Goal: Task Accomplishment & Management: Manage account settings

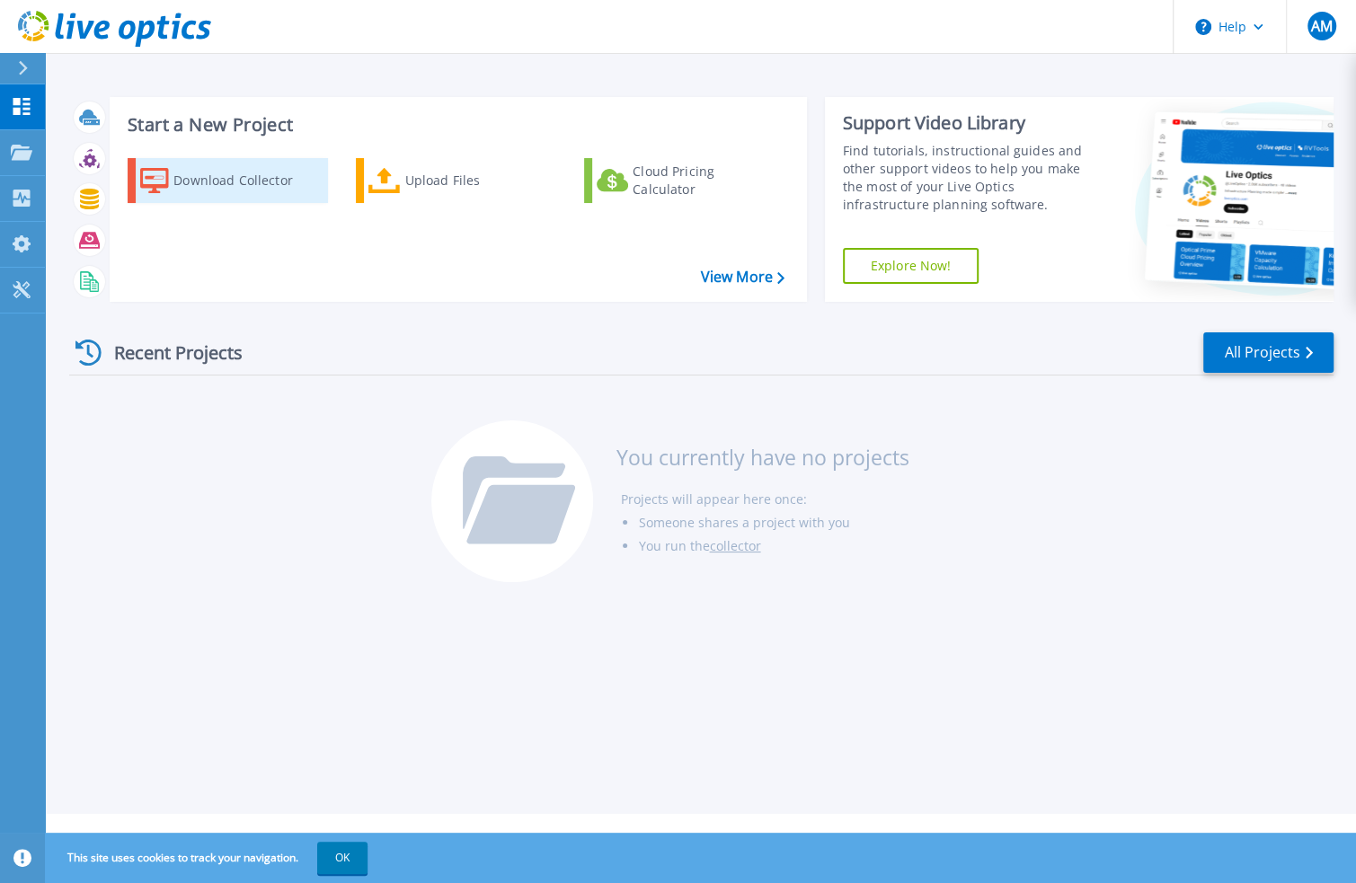
click at [223, 185] on div "Download Collector" at bounding box center [245, 181] width 144 height 36
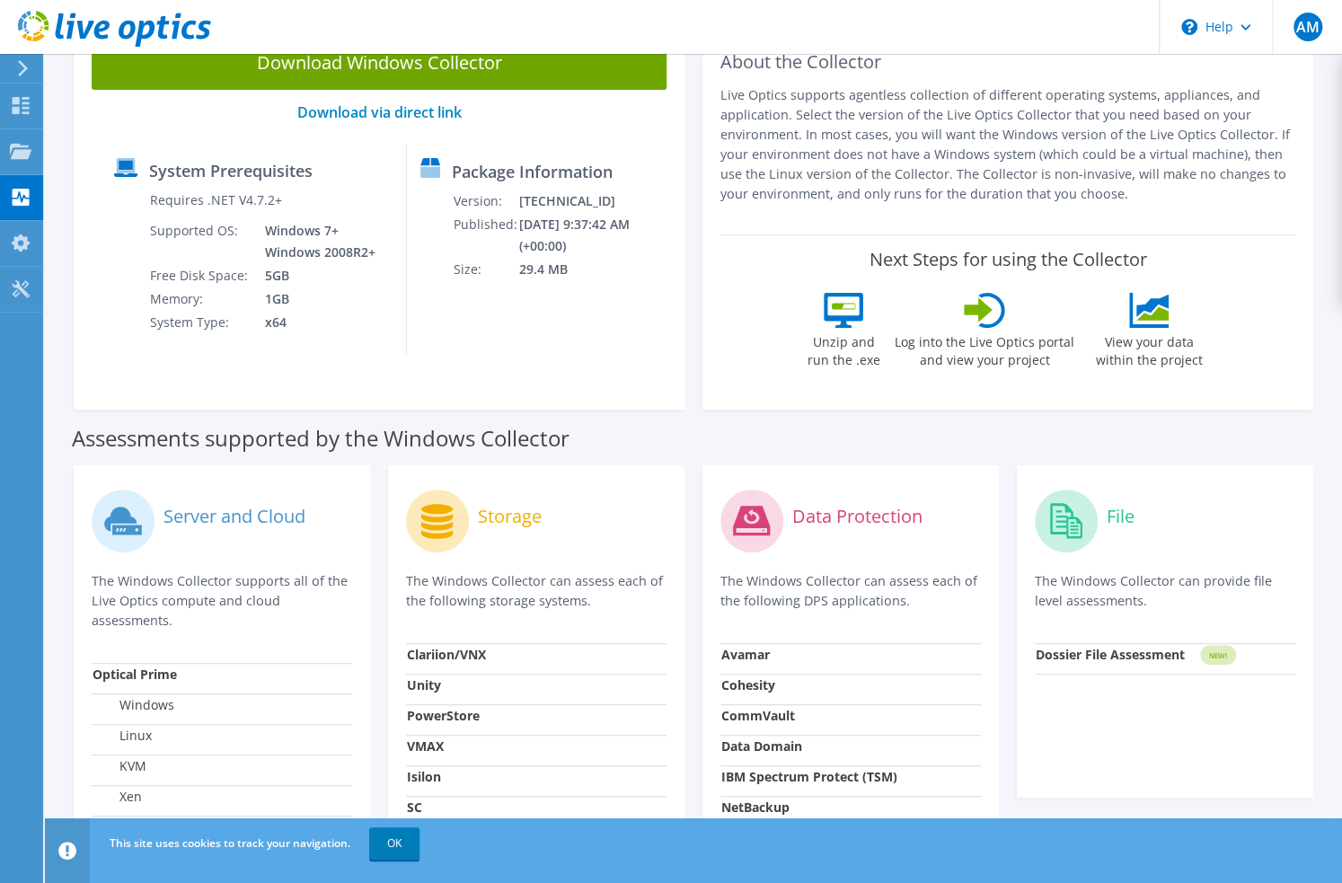
scroll to position [180, 0]
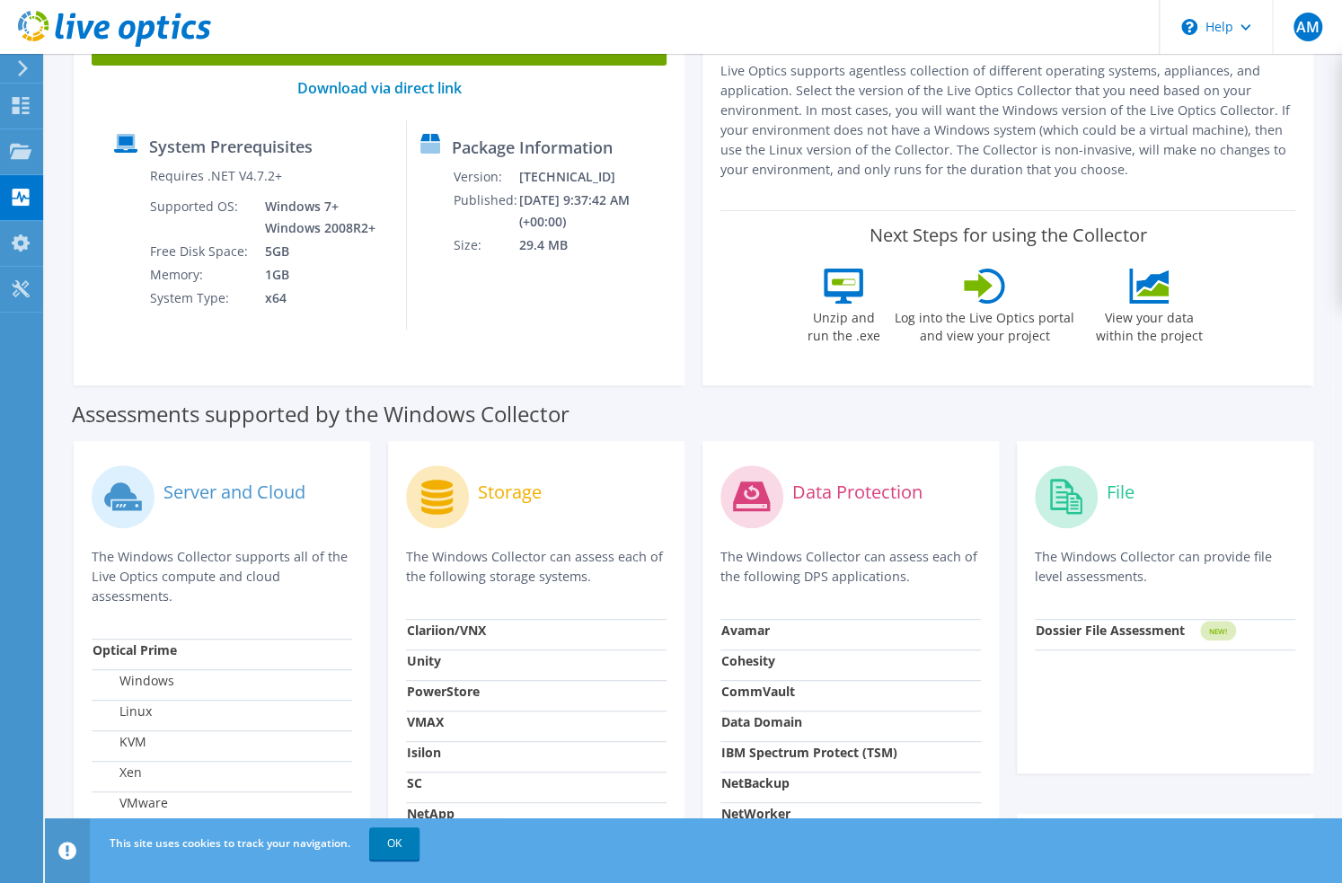
click at [753, 492] on icon at bounding box center [751, 497] width 37 height 30
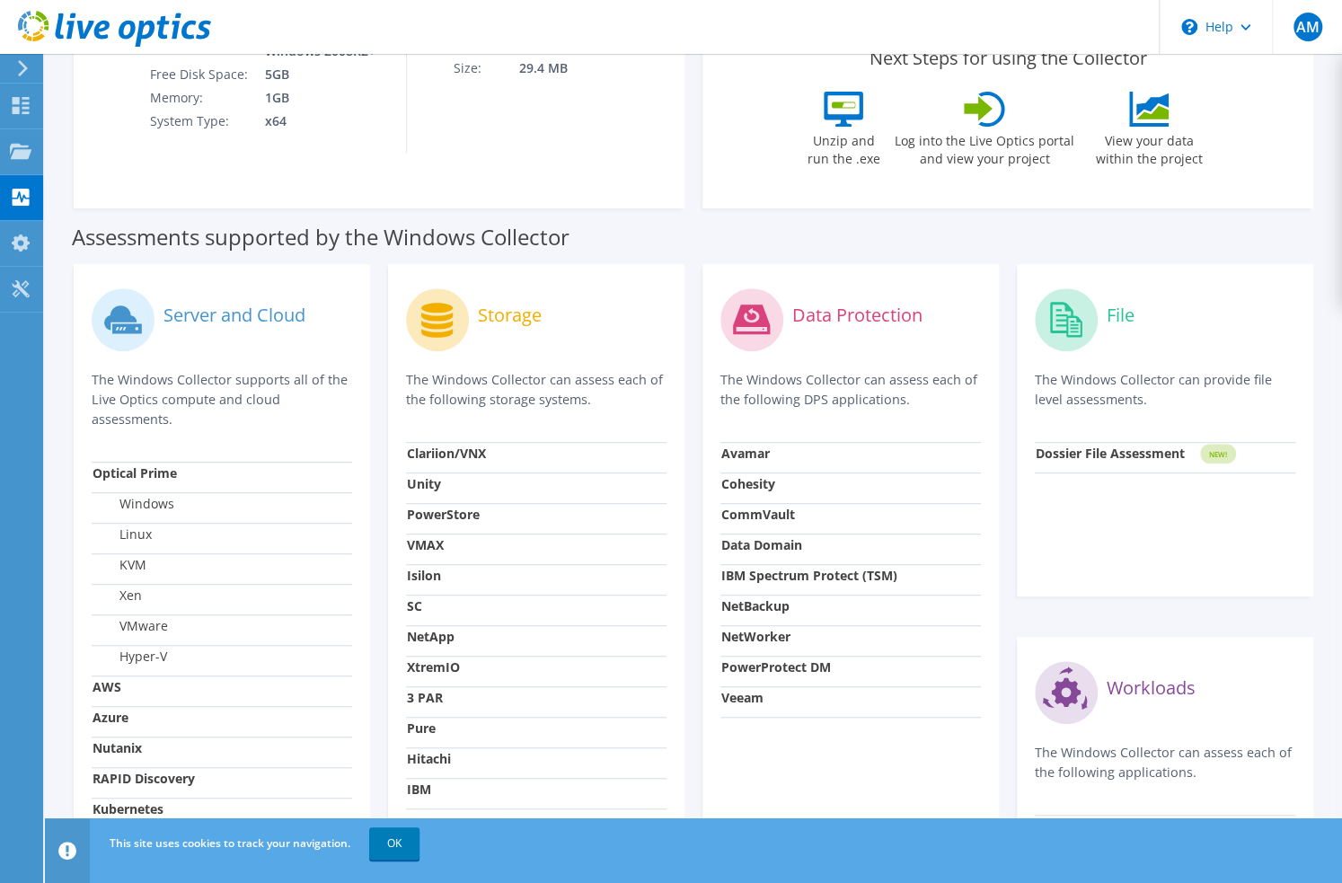
scroll to position [359, 0]
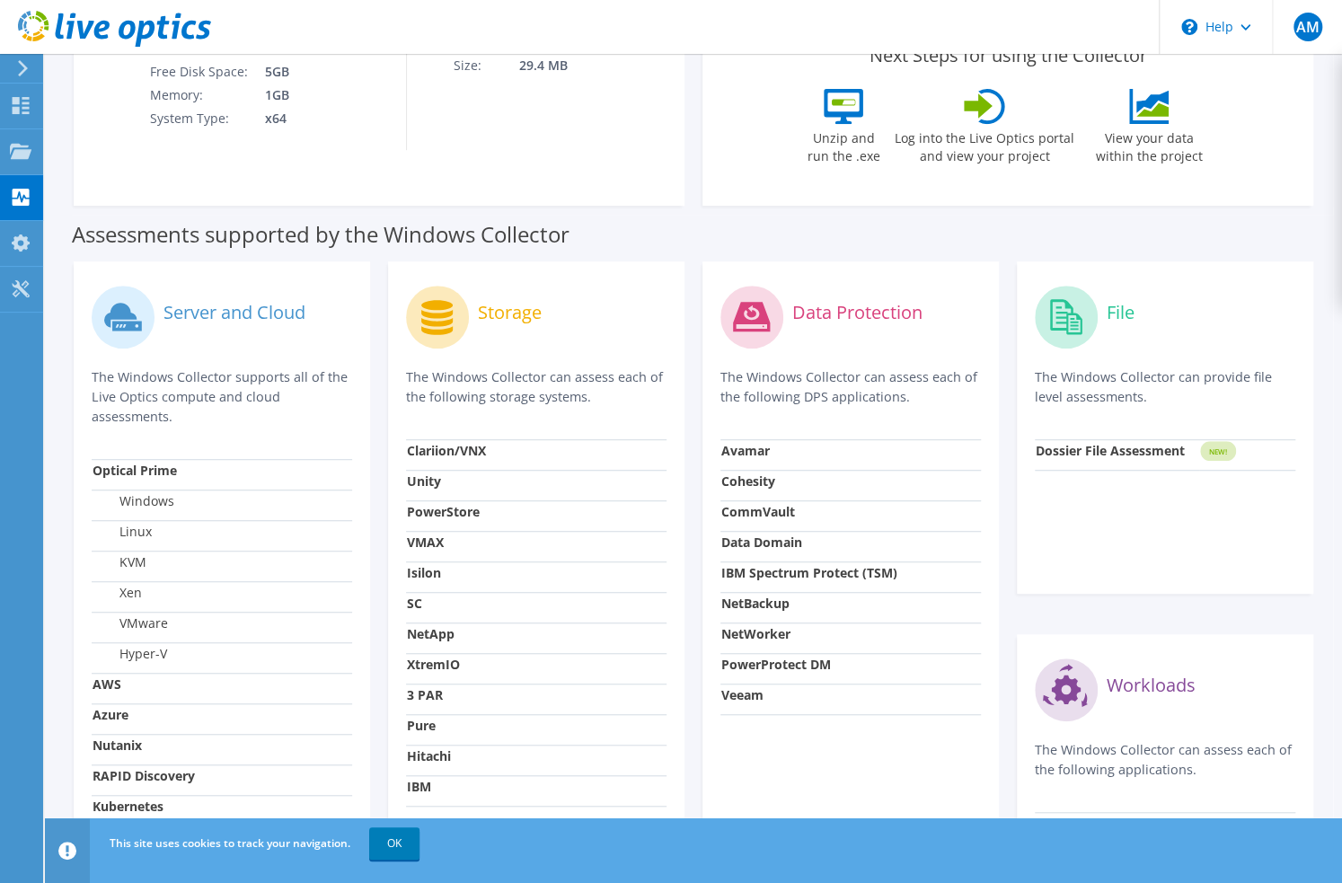
click at [754, 457] on strong "Avamar" at bounding box center [746, 450] width 49 height 17
click at [749, 339] on circle at bounding box center [752, 317] width 63 height 63
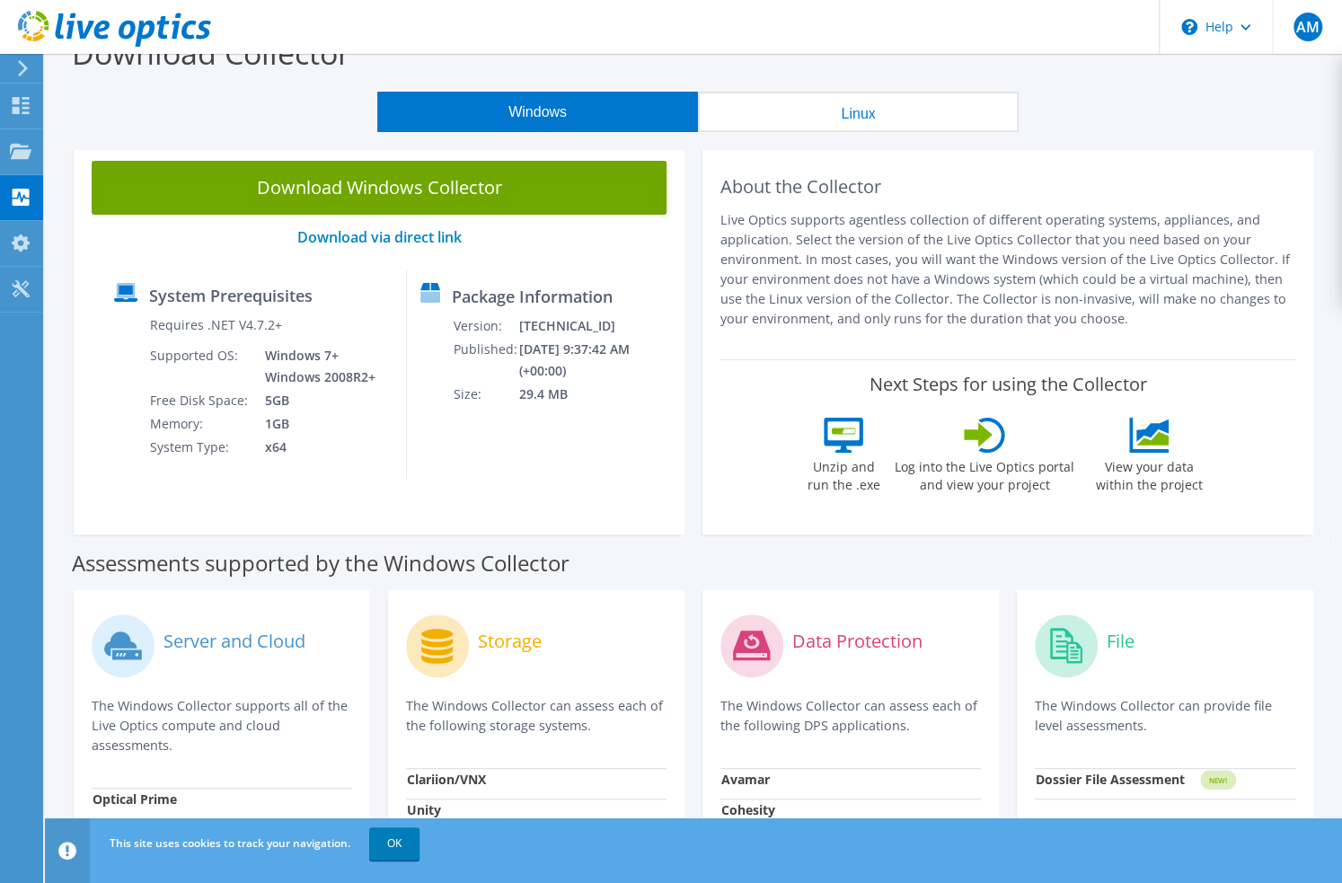
scroll to position [0, 0]
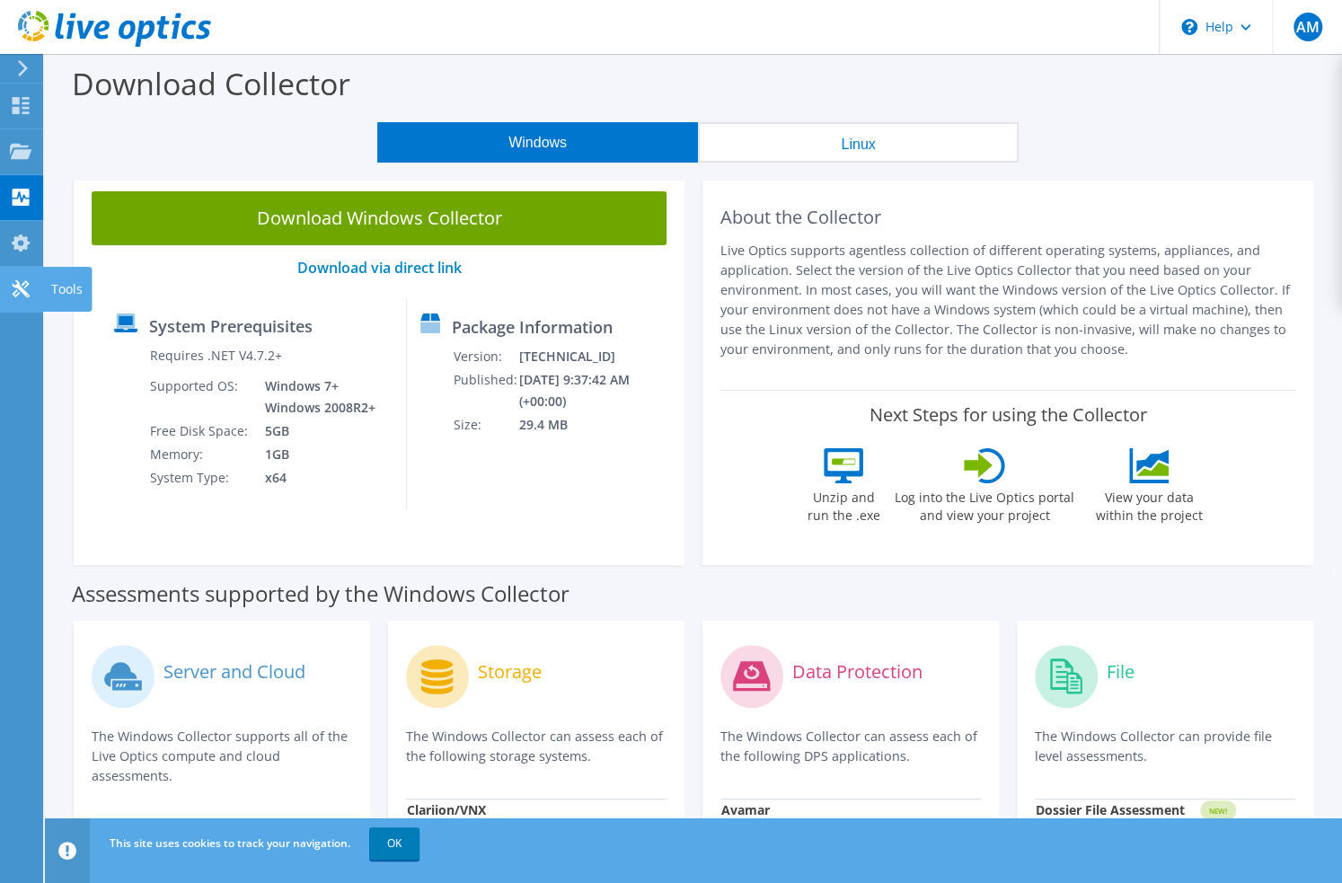
click at [62, 286] on div "Tools" at bounding box center [66, 289] width 49 height 45
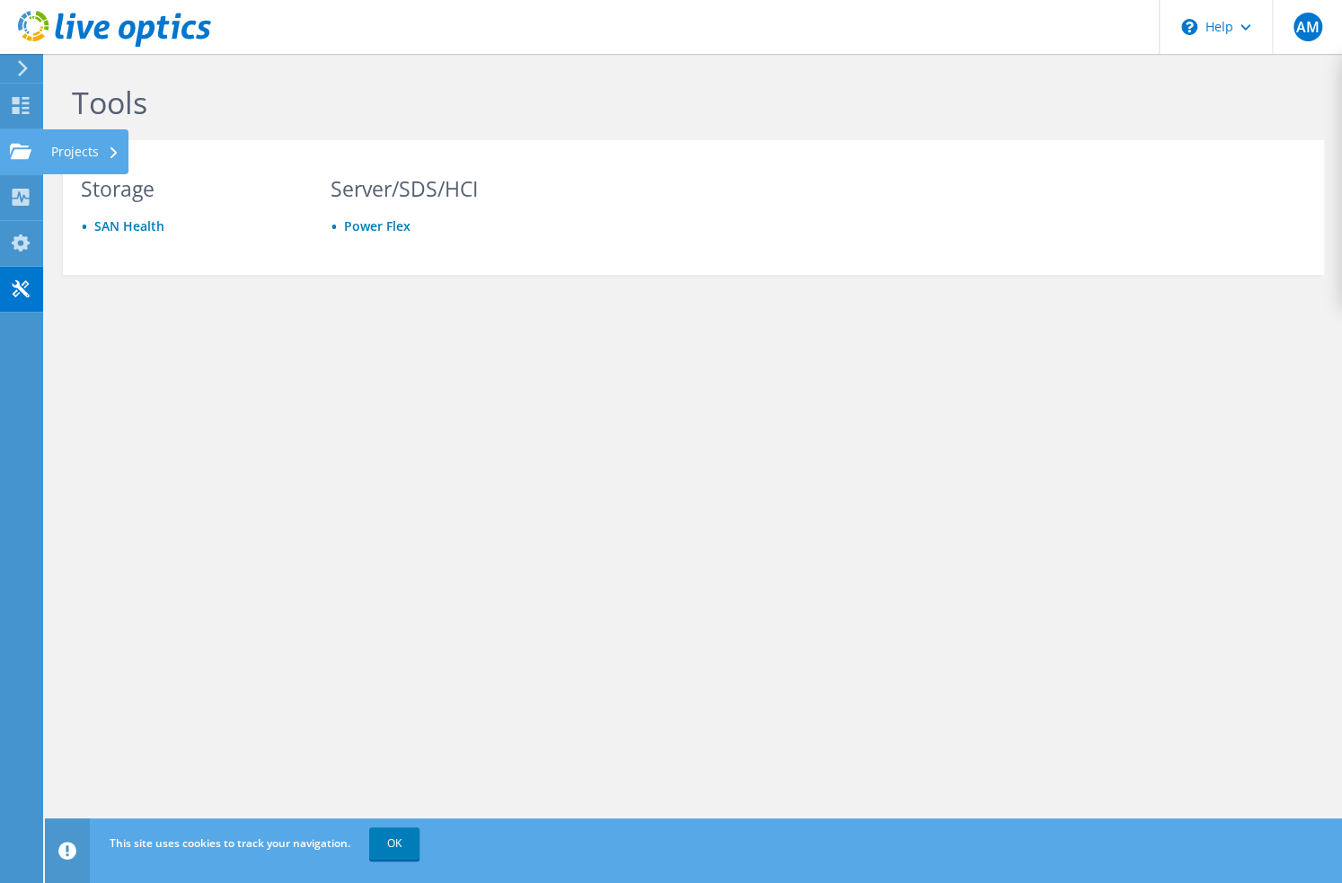
click at [21, 146] on icon at bounding box center [21, 151] width 22 height 17
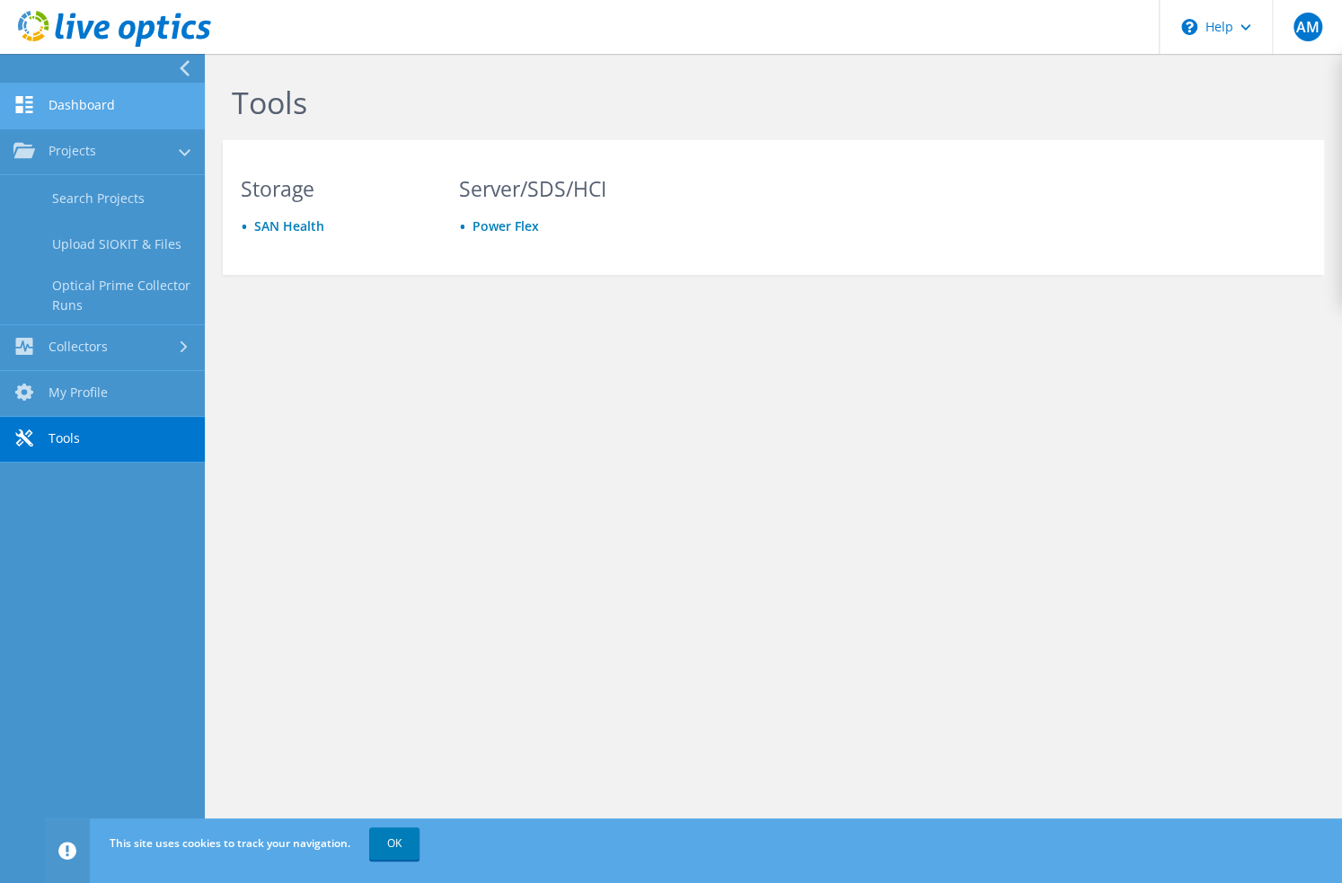
click at [62, 98] on link "Dashboard" at bounding box center [102, 107] width 205 height 46
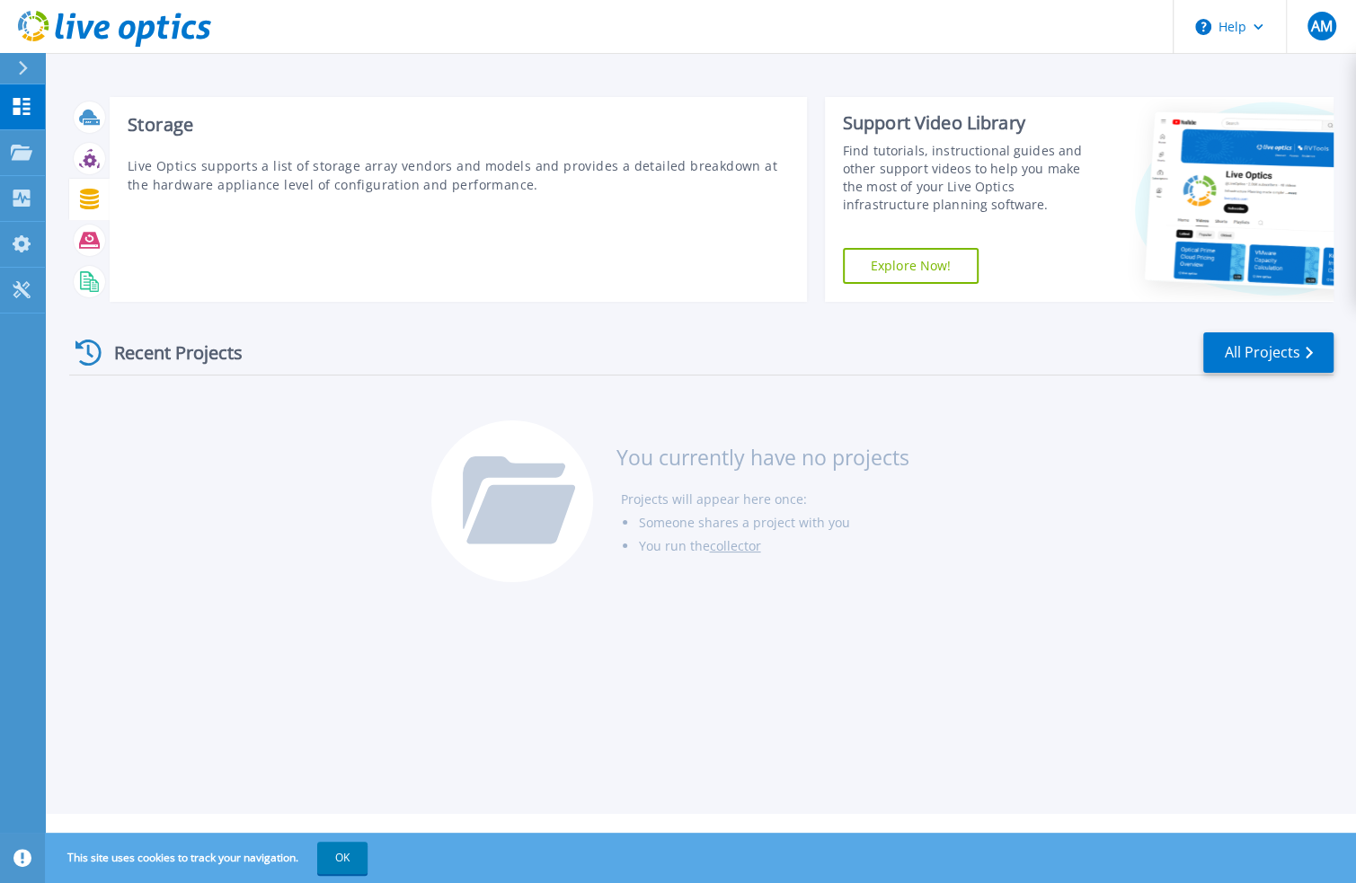
click at [90, 199] on icon at bounding box center [89, 199] width 19 height 21
click at [86, 278] on icon at bounding box center [89, 281] width 21 height 21
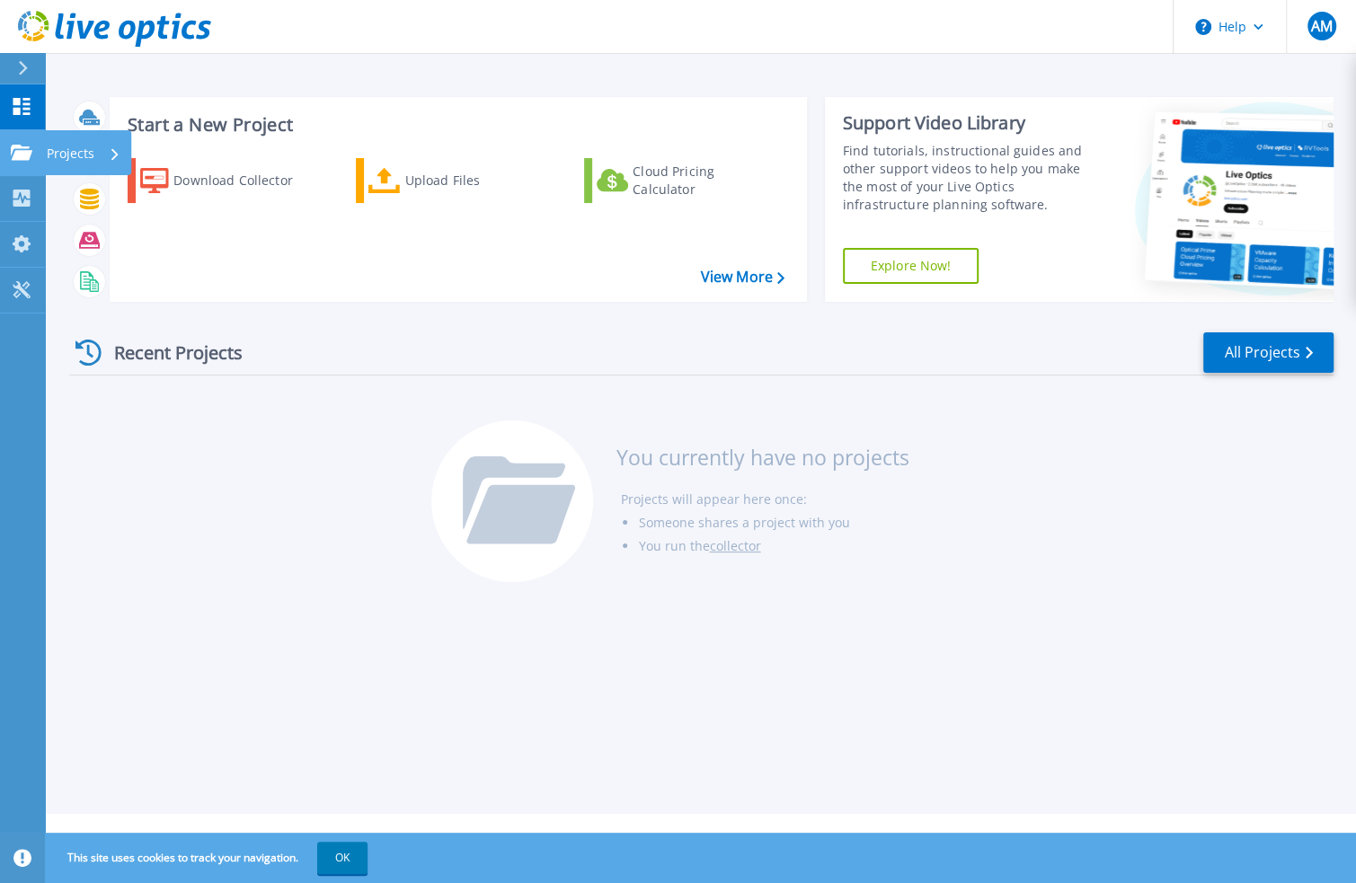
click at [11, 153] on icon at bounding box center [22, 152] width 22 height 15
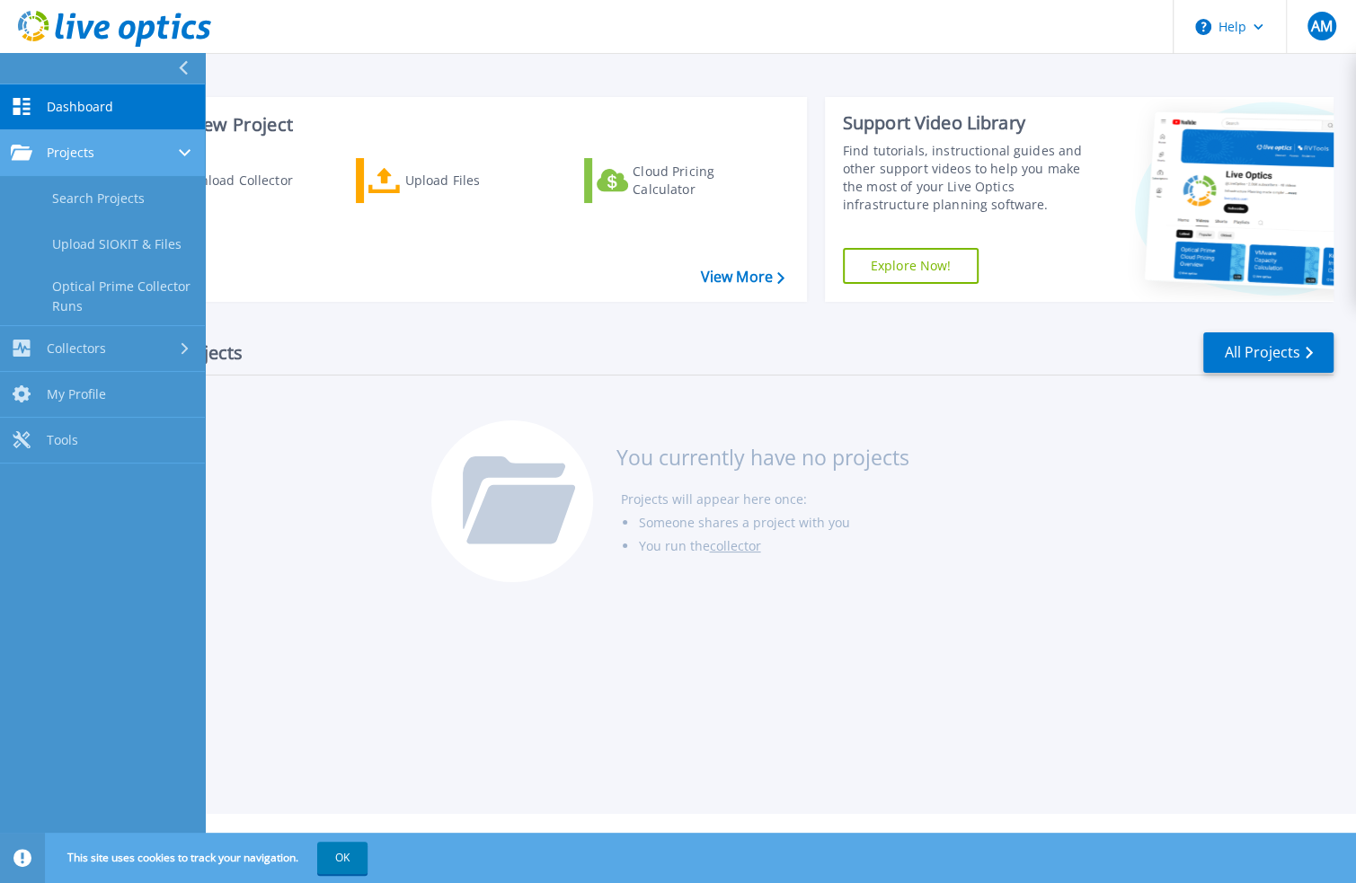
click at [38, 151] on div "Projects" at bounding box center [53, 153] width 84 height 16
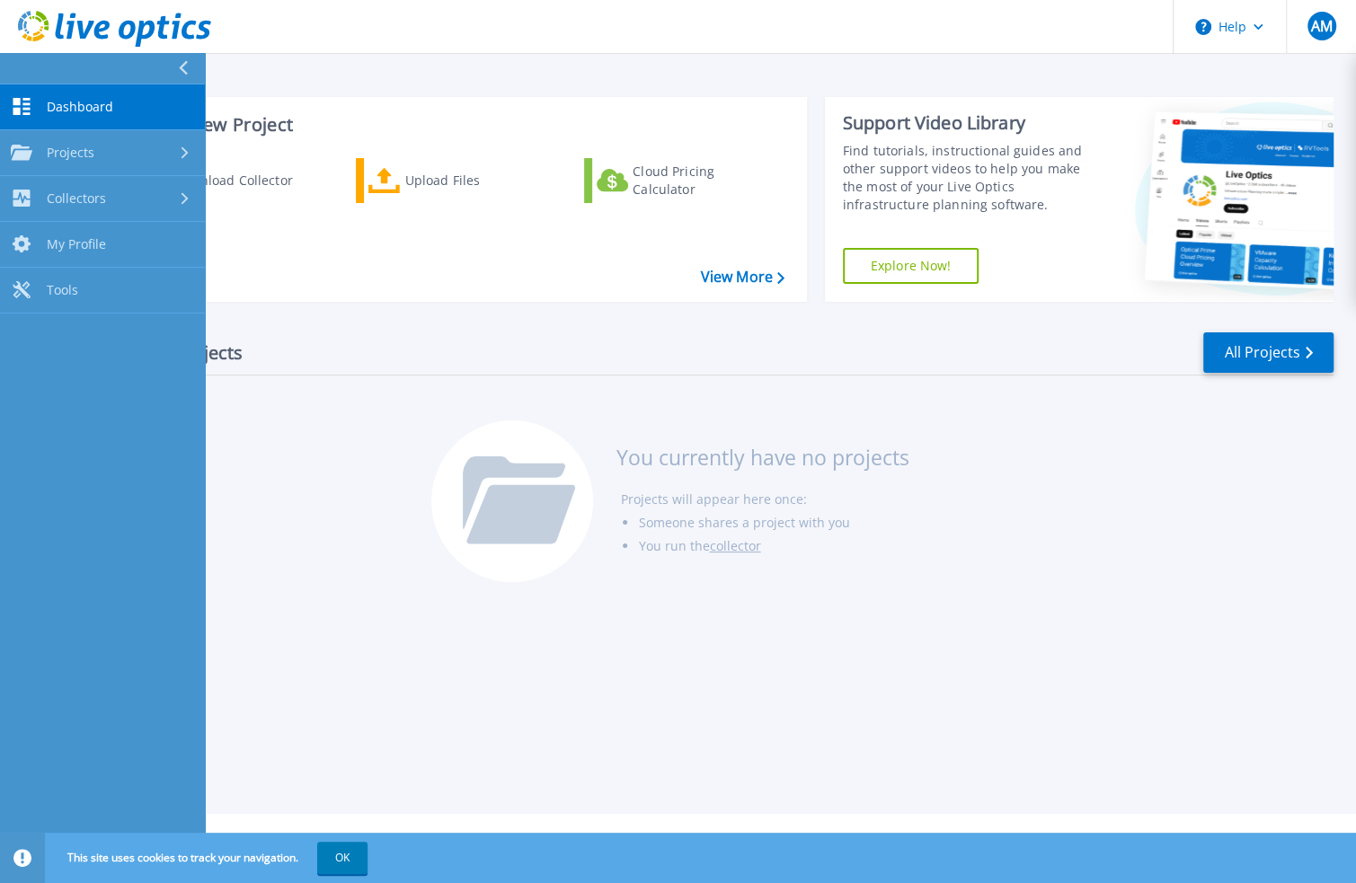
click at [303, 295] on div "Start a New Project Download Collector Upload Files Cloud Pricing Calculator Vi…" at bounding box center [458, 199] width 697 height 205
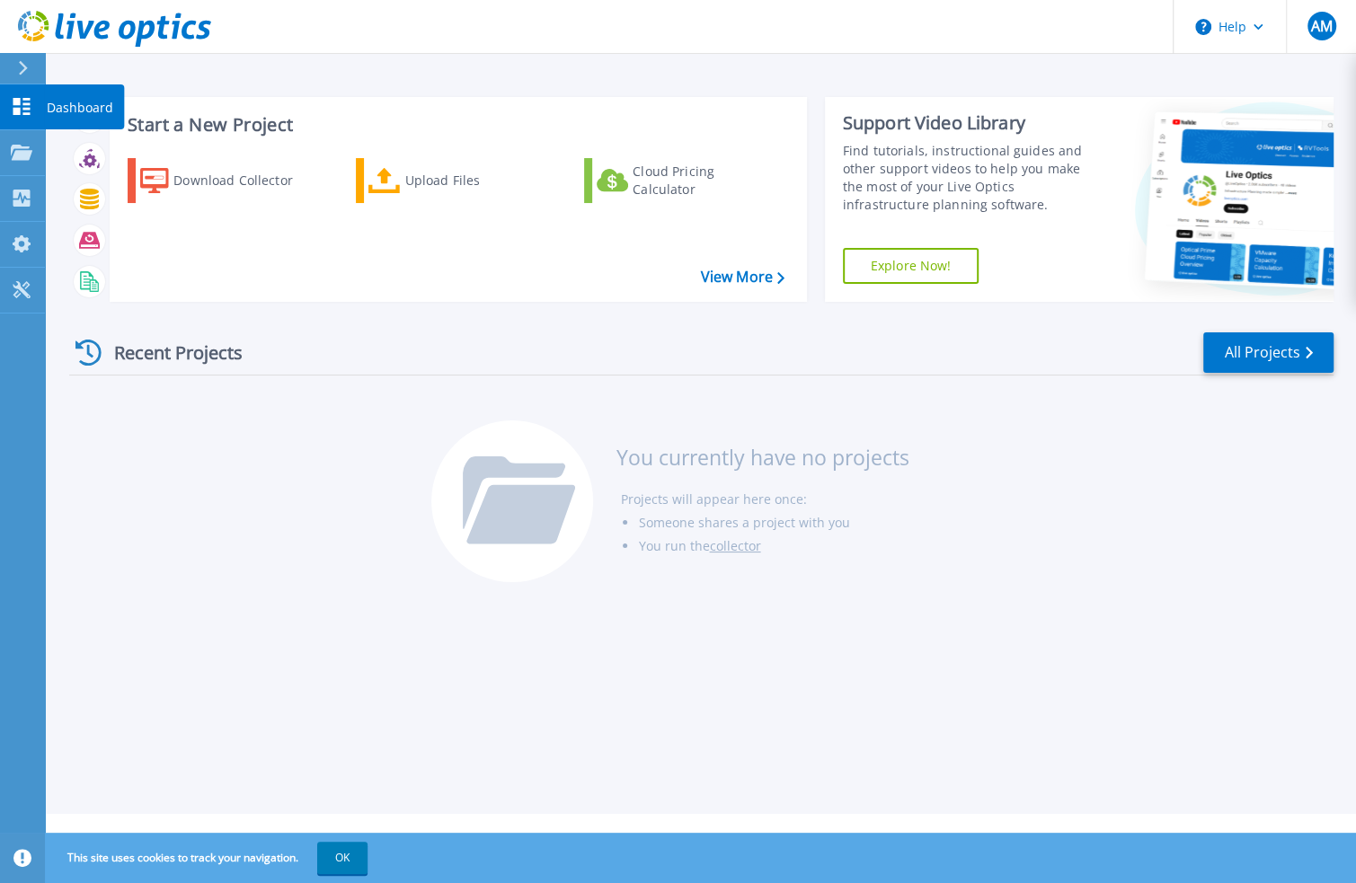
click at [68, 102] on p "Dashboard" at bounding box center [80, 107] width 66 height 47
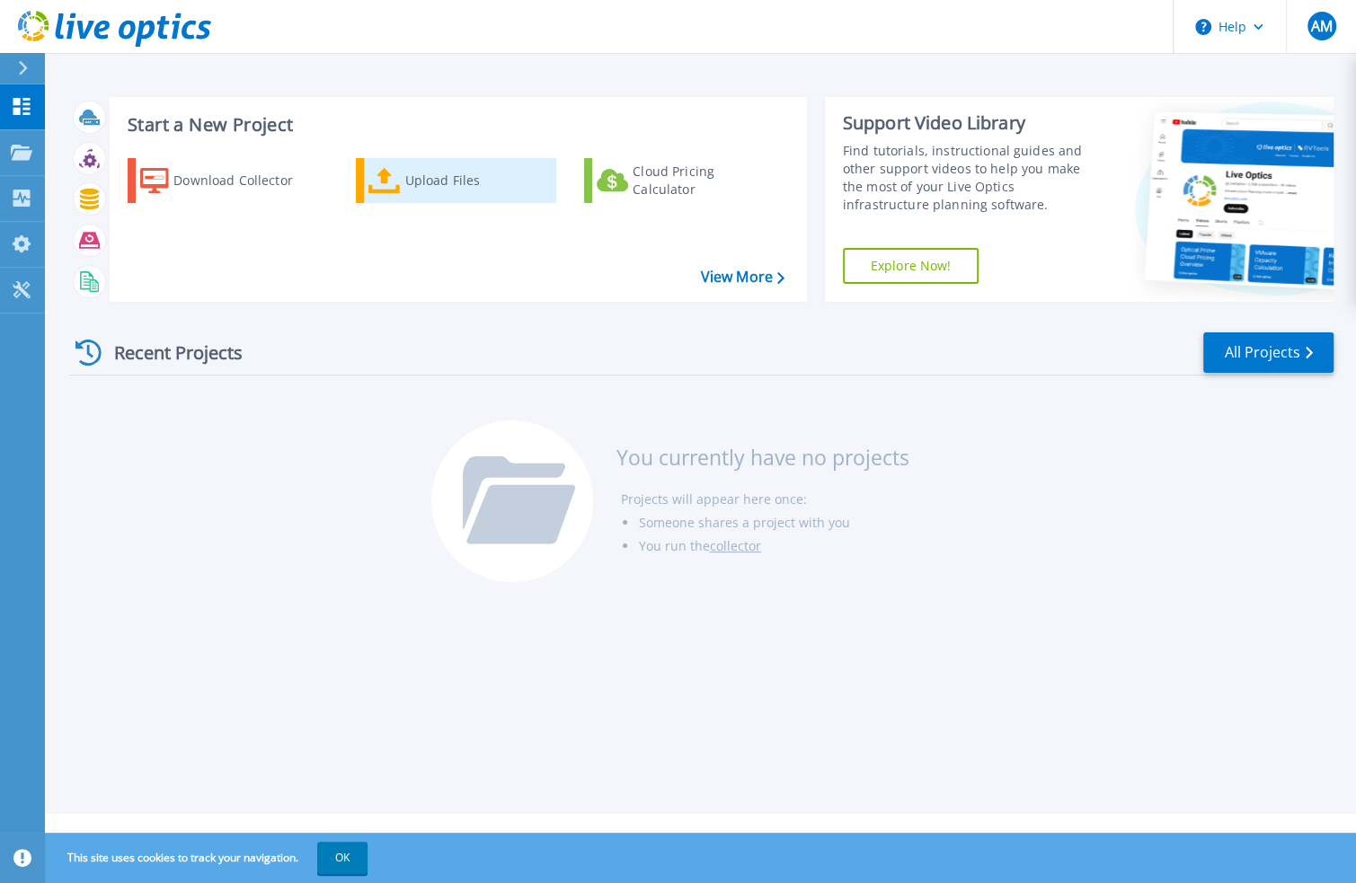
click at [418, 186] on div "Upload Files" at bounding box center [477, 181] width 144 height 36
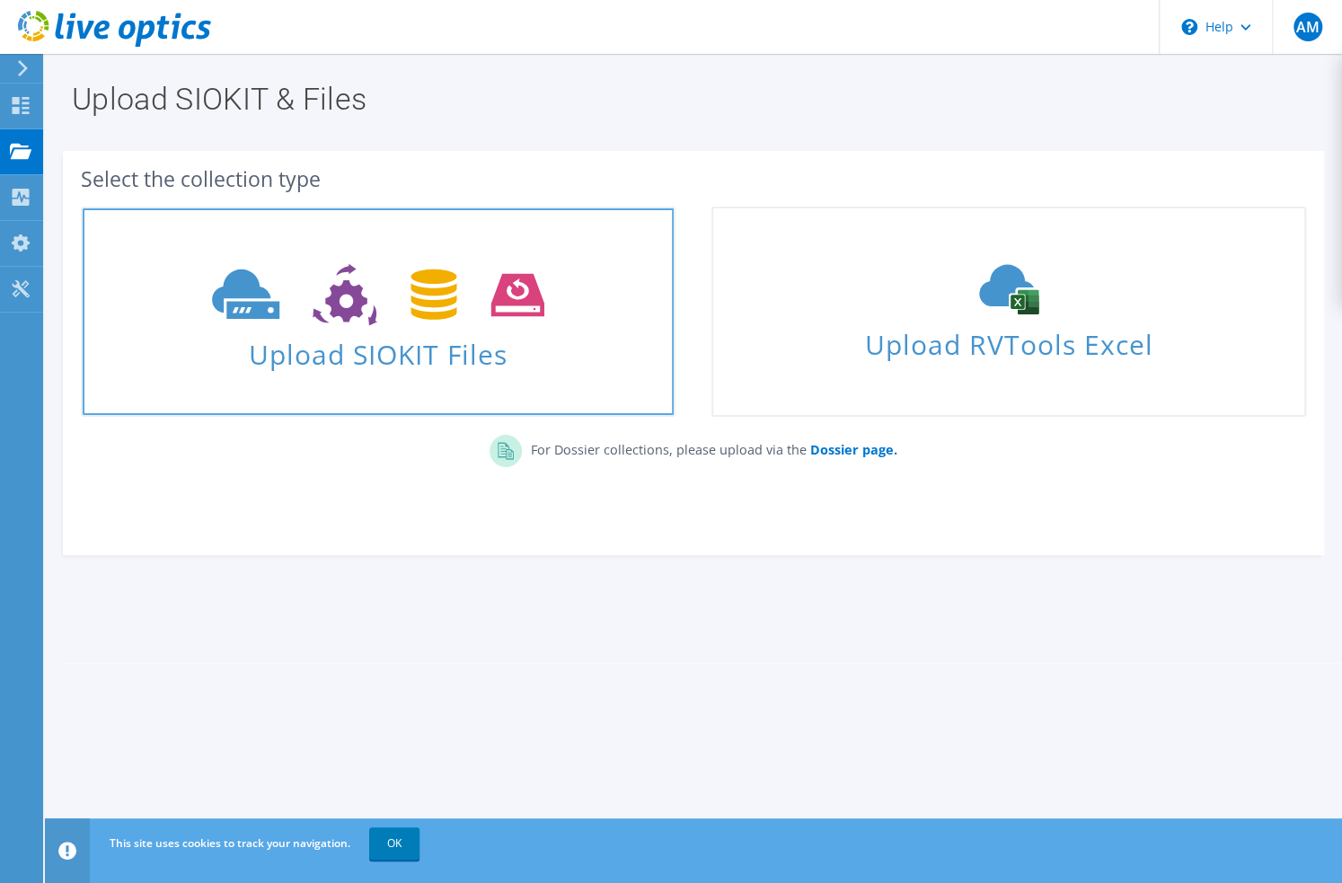
click at [509, 292] on icon at bounding box center [378, 295] width 332 height 62
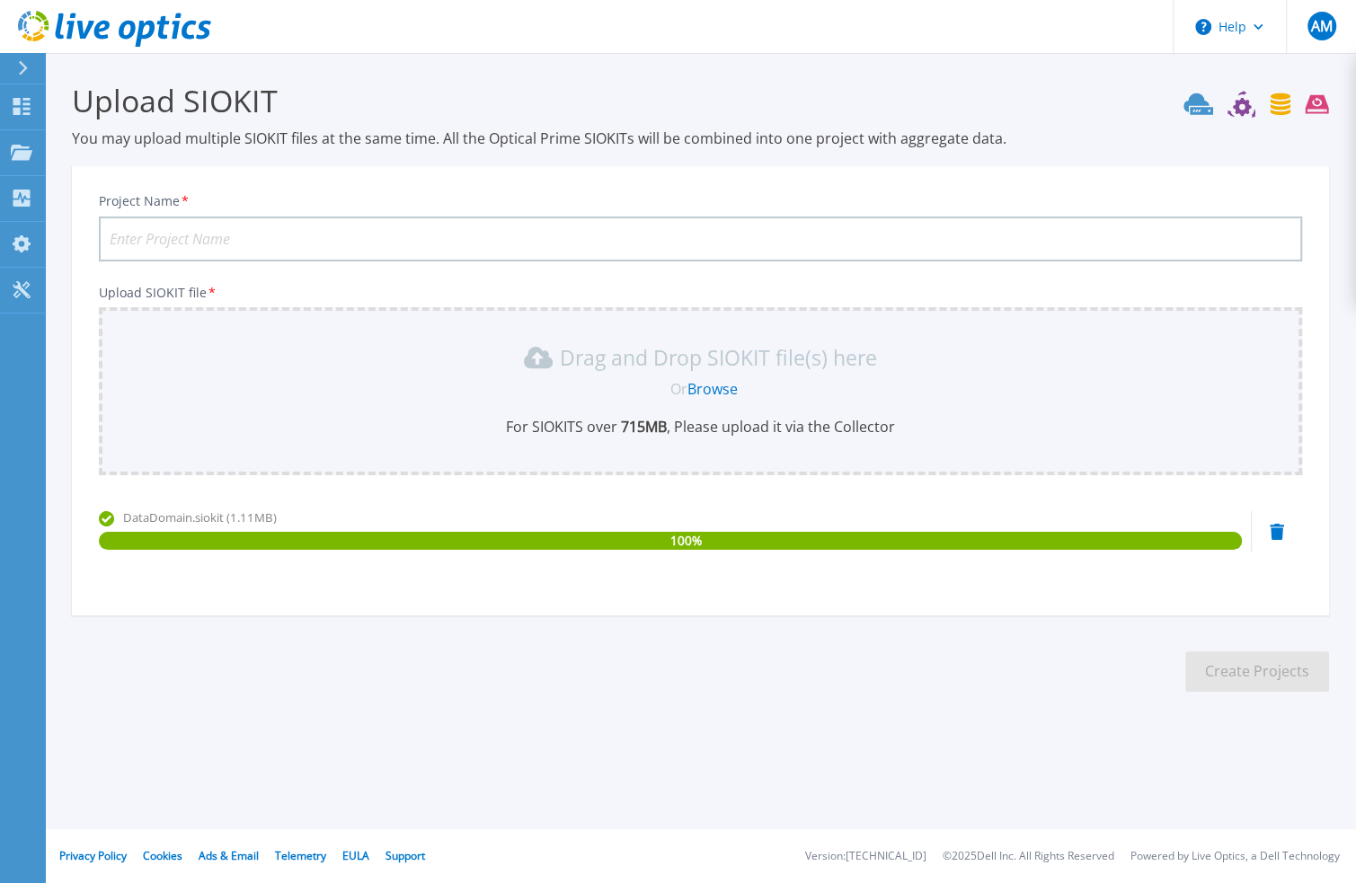
click at [231, 240] on input "Project Name *" at bounding box center [700, 239] width 1203 height 45
type input "DataDomain"
click at [1240, 674] on button "Create Projects" at bounding box center [1257, 671] width 144 height 40
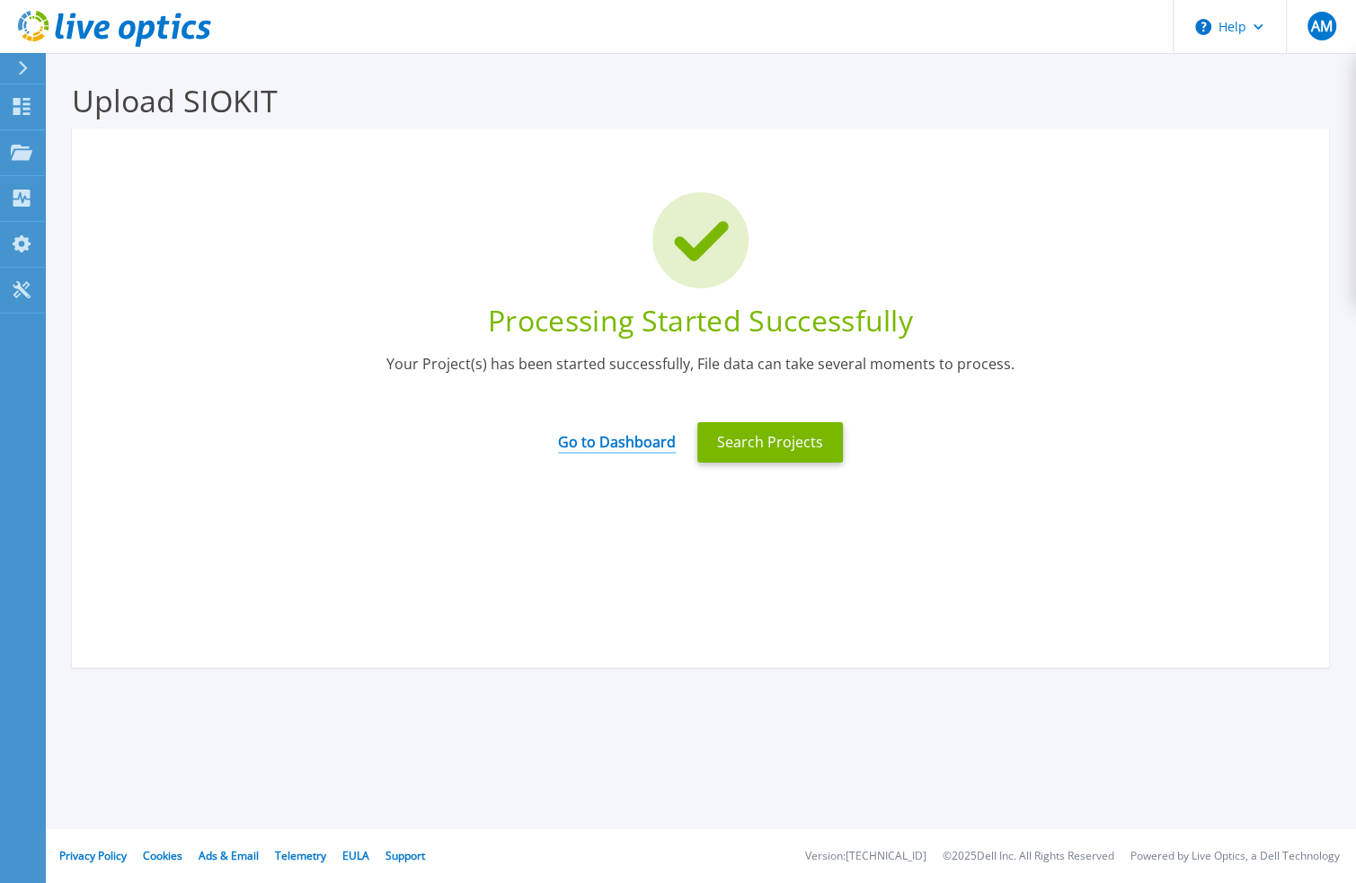
click at [621, 442] on link "Go to Dashboard" at bounding box center [617, 436] width 118 height 35
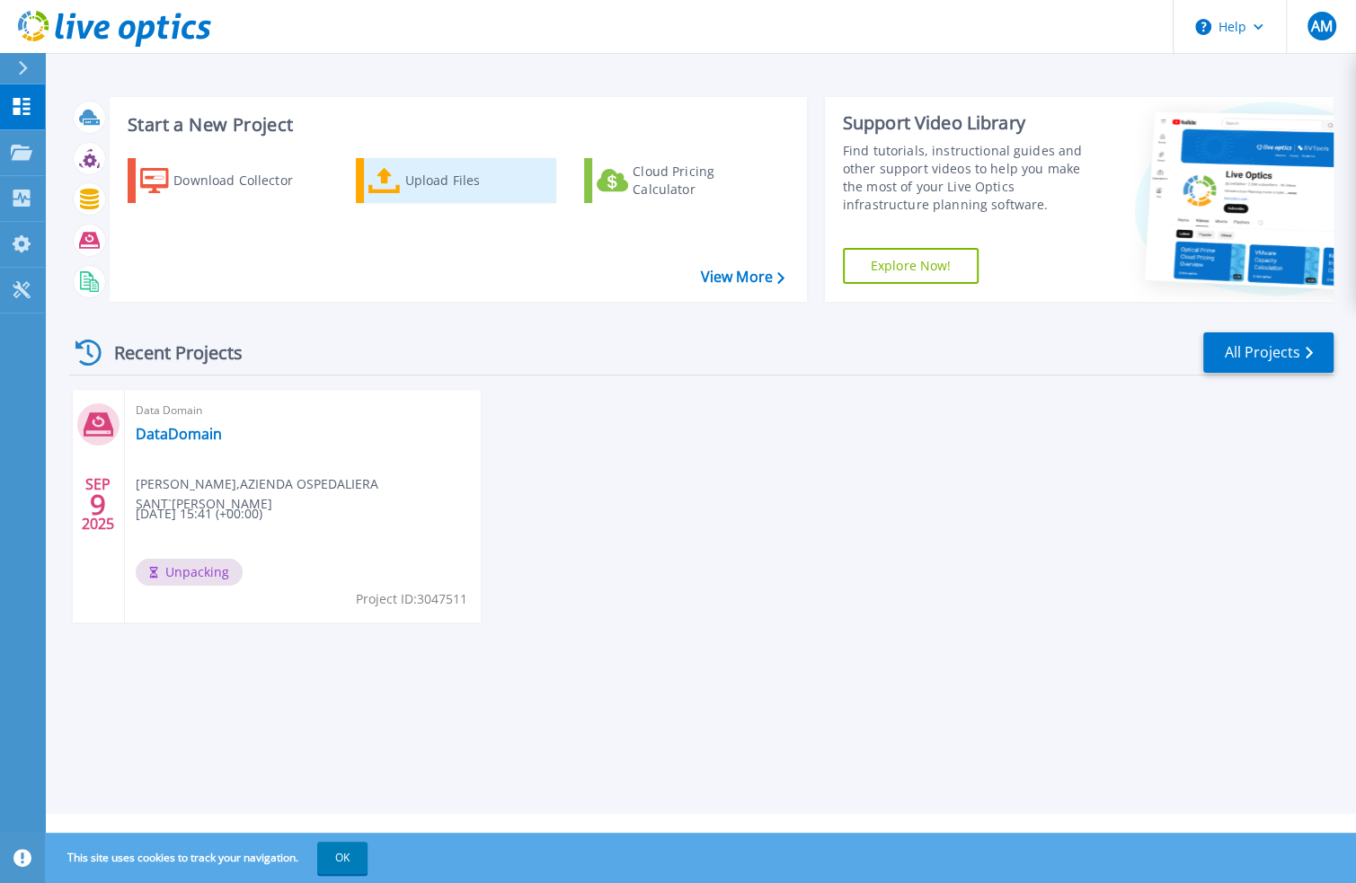
click at [431, 182] on div "Upload Files" at bounding box center [477, 181] width 144 height 36
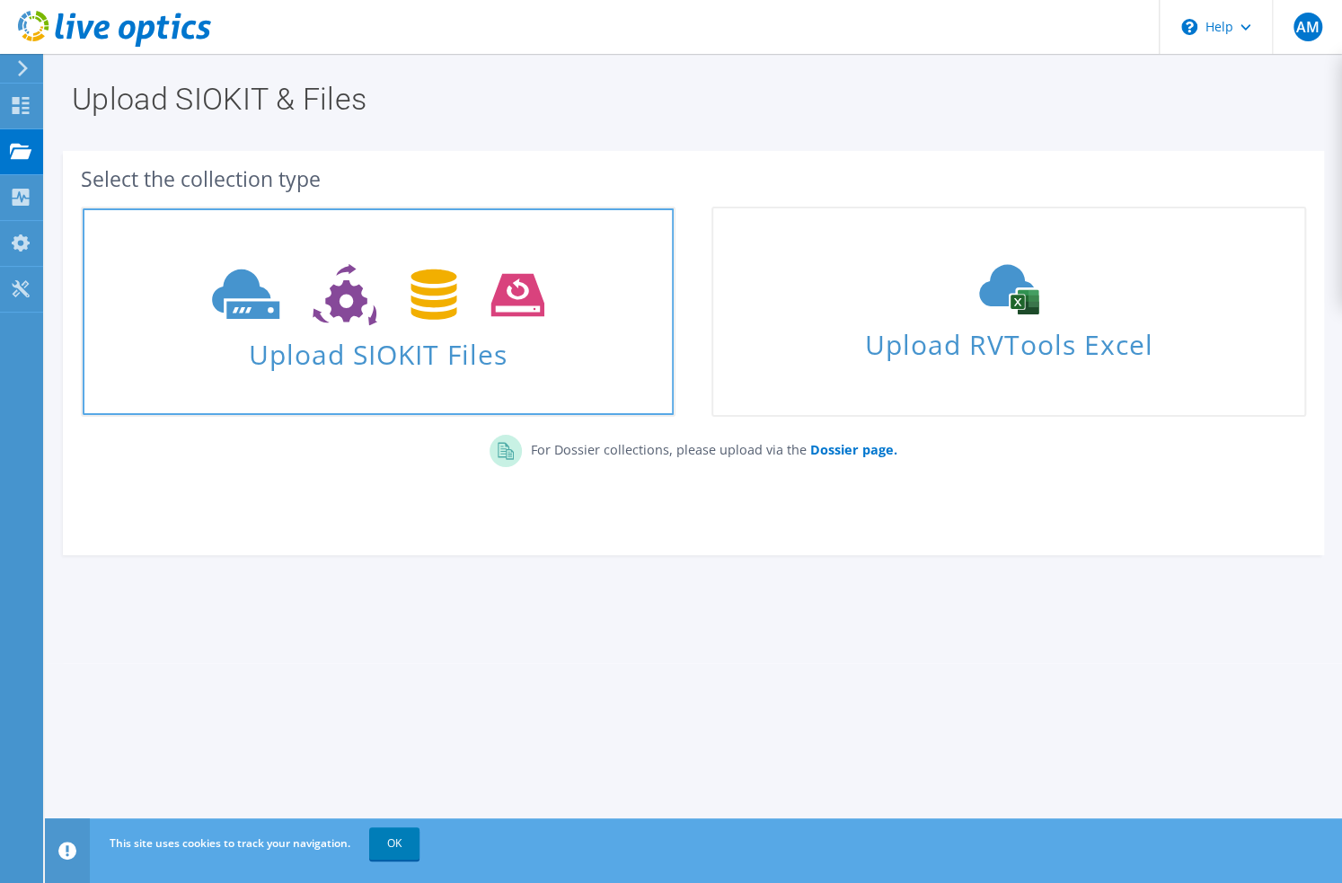
click at [431, 298] on icon at bounding box center [378, 295] width 332 height 62
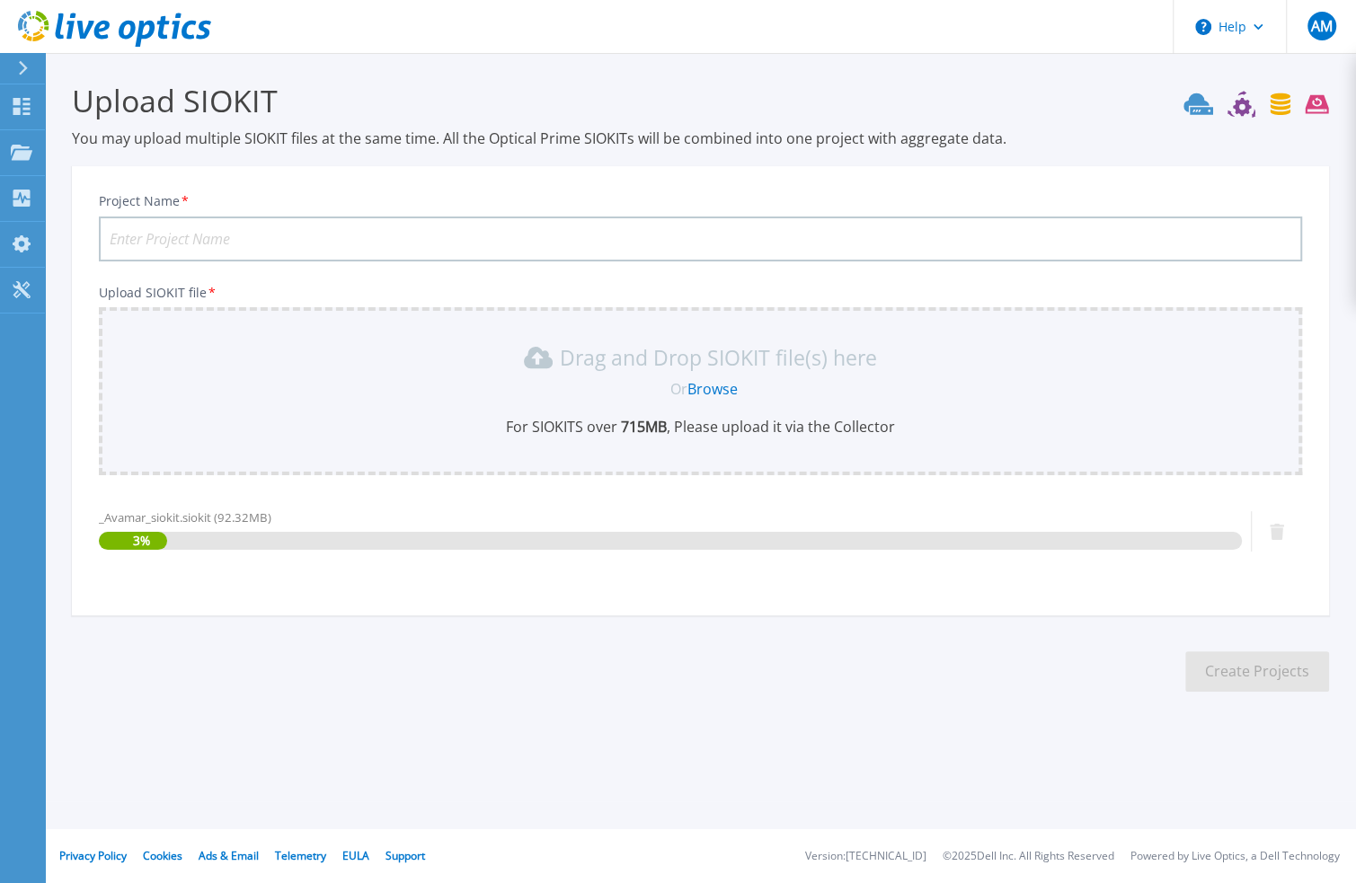
click at [458, 240] on input "Project Name *" at bounding box center [700, 239] width 1203 height 45
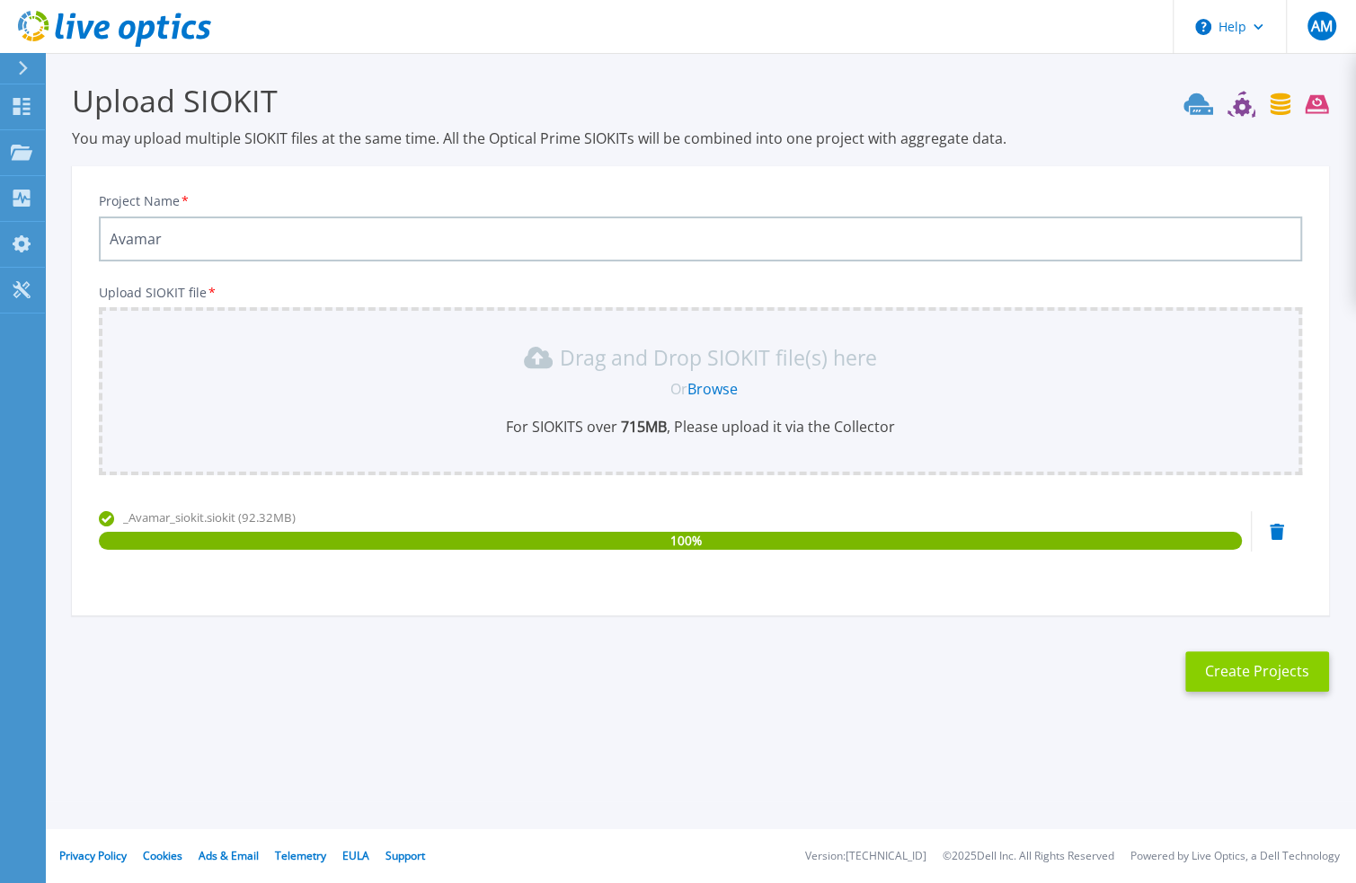
type input "Avamar"
click at [1218, 666] on button "Create Projects" at bounding box center [1257, 671] width 144 height 40
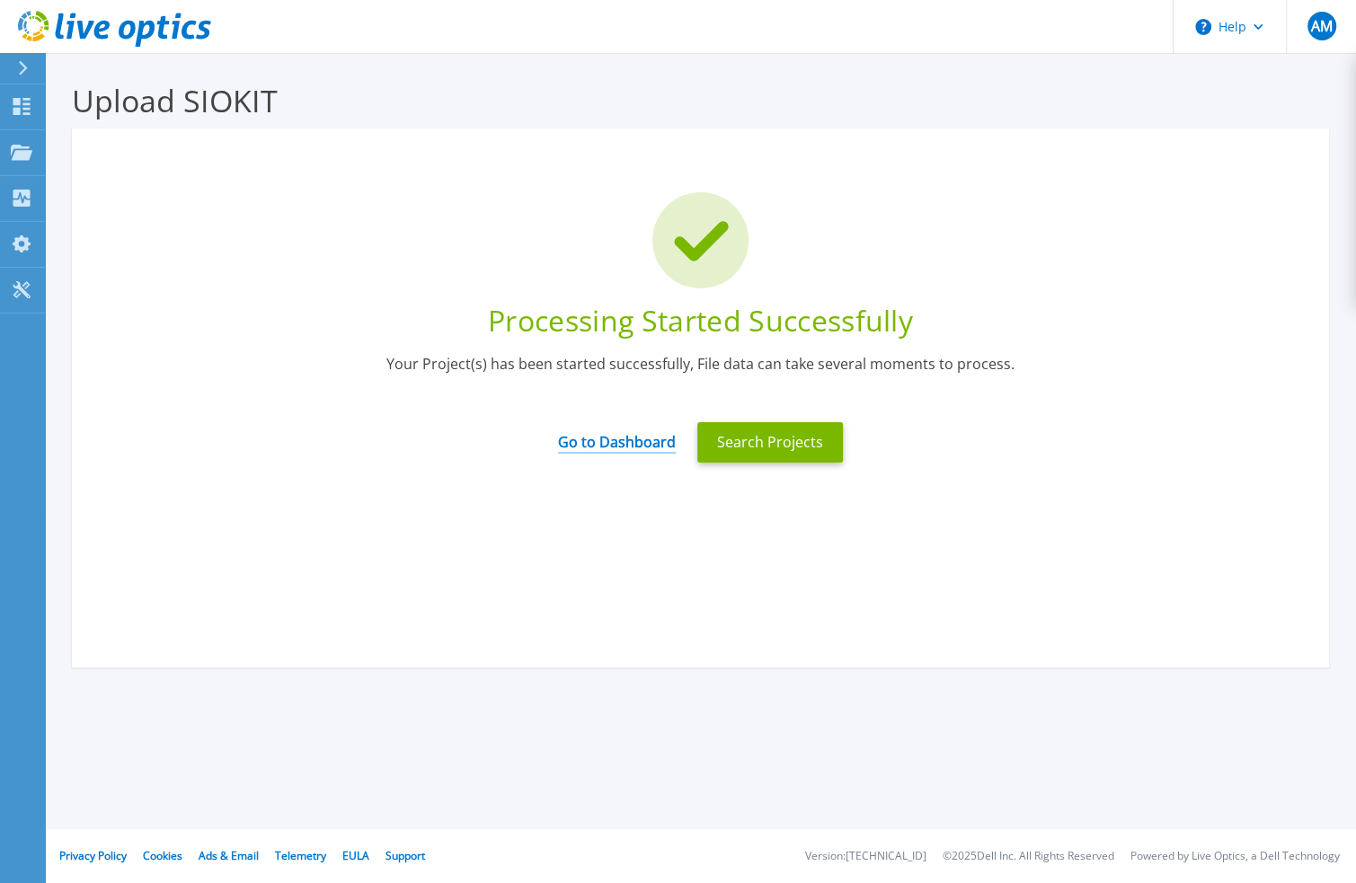
click at [590, 430] on link "Go to Dashboard" at bounding box center [617, 436] width 118 height 35
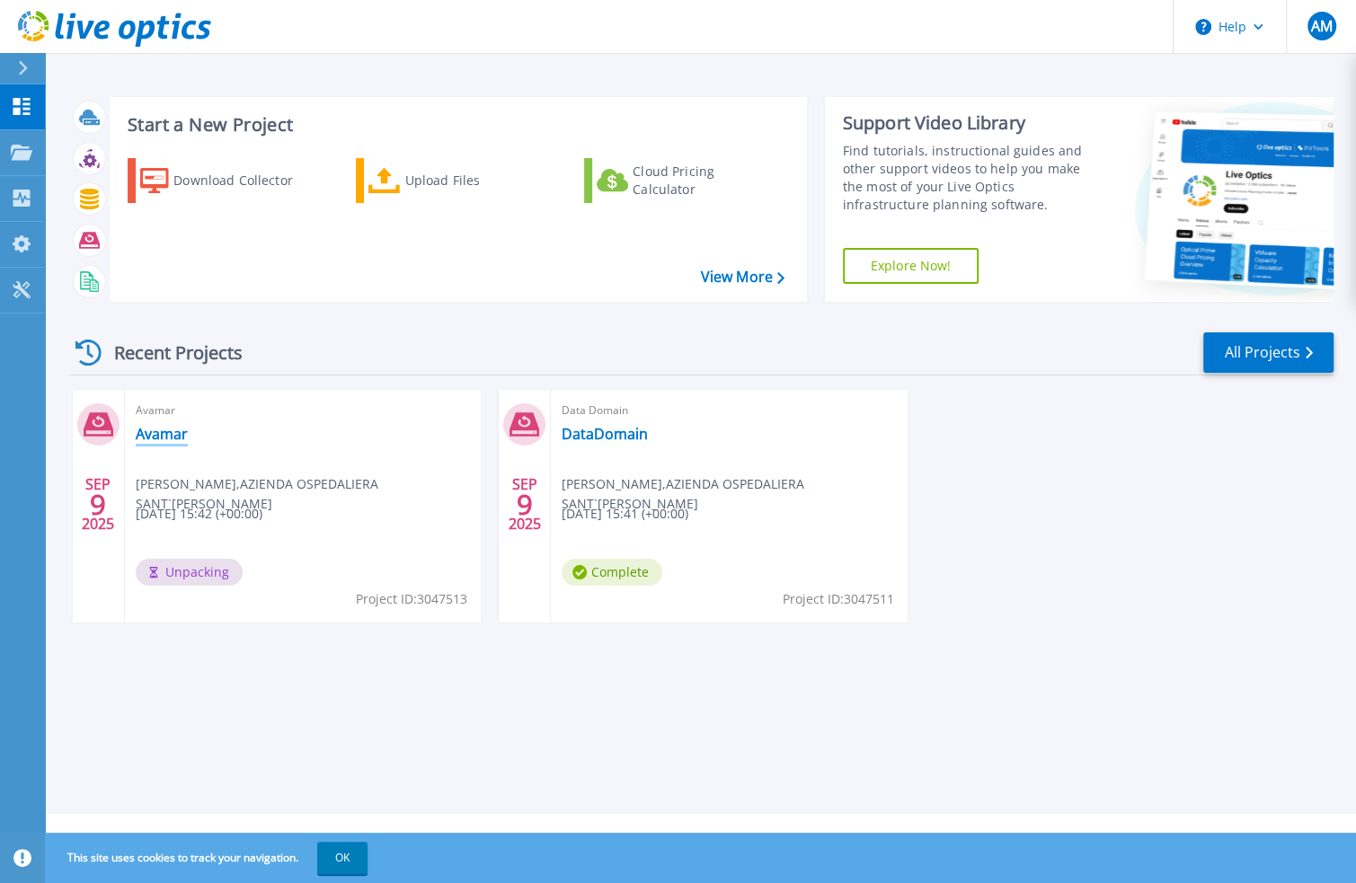
click at [152, 436] on link "Avamar" at bounding box center [162, 434] width 52 height 18
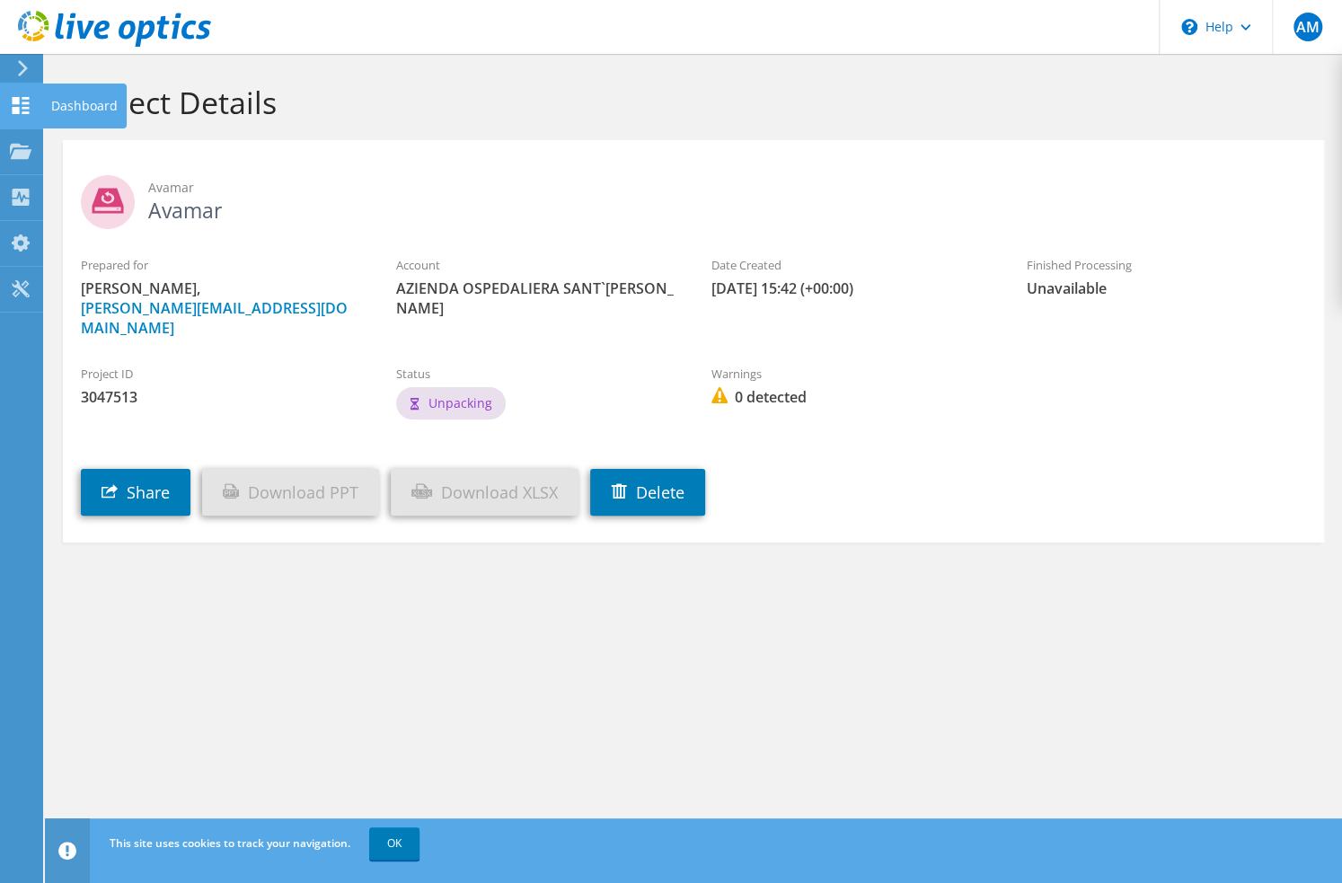
click at [65, 105] on div "Dashboard" at bounding box center [84, 106] width 84 height 45
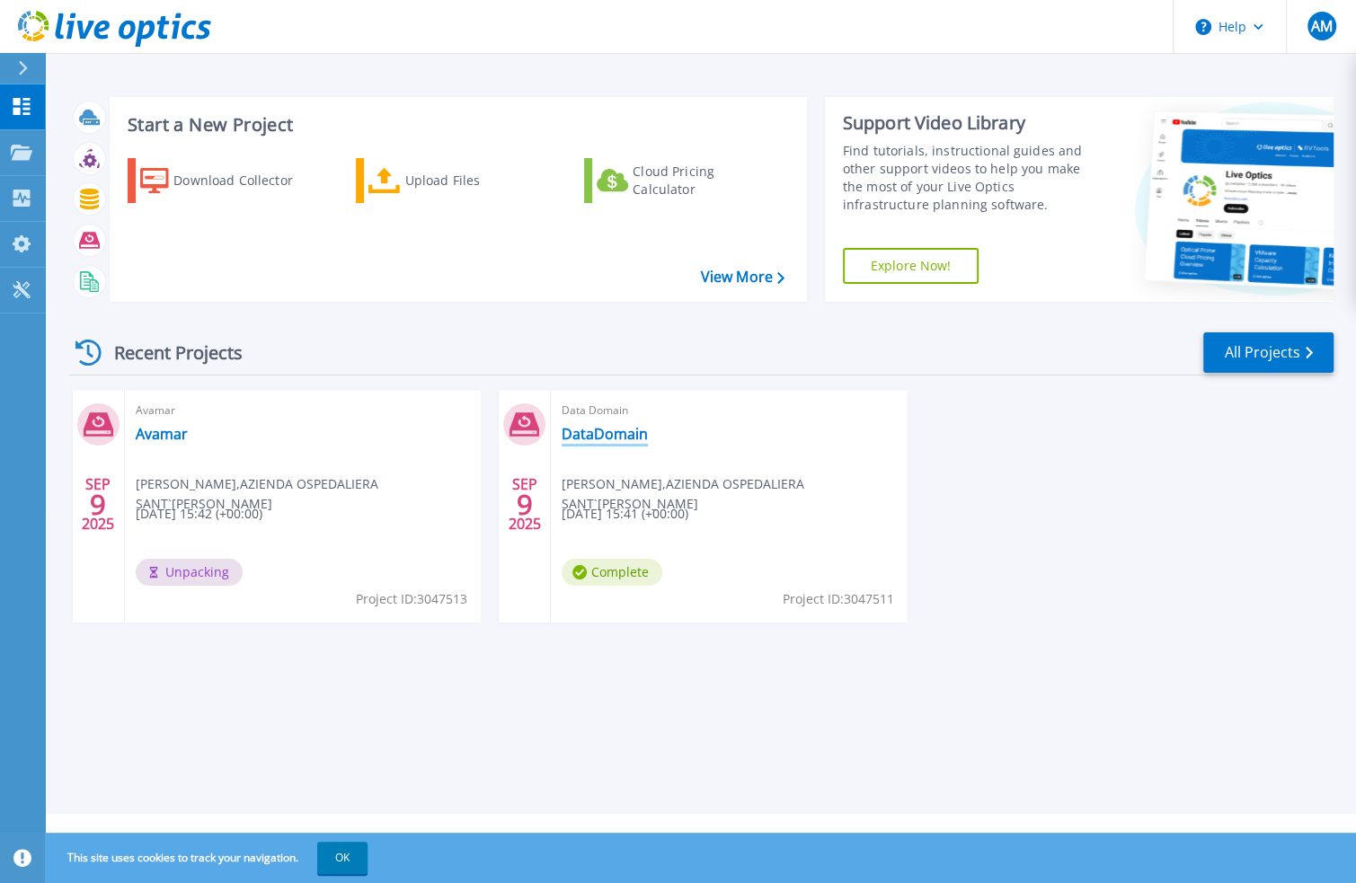
click at [570, 433] on link "DataDomain" at bounding box center [605, 434] width 86 height 18
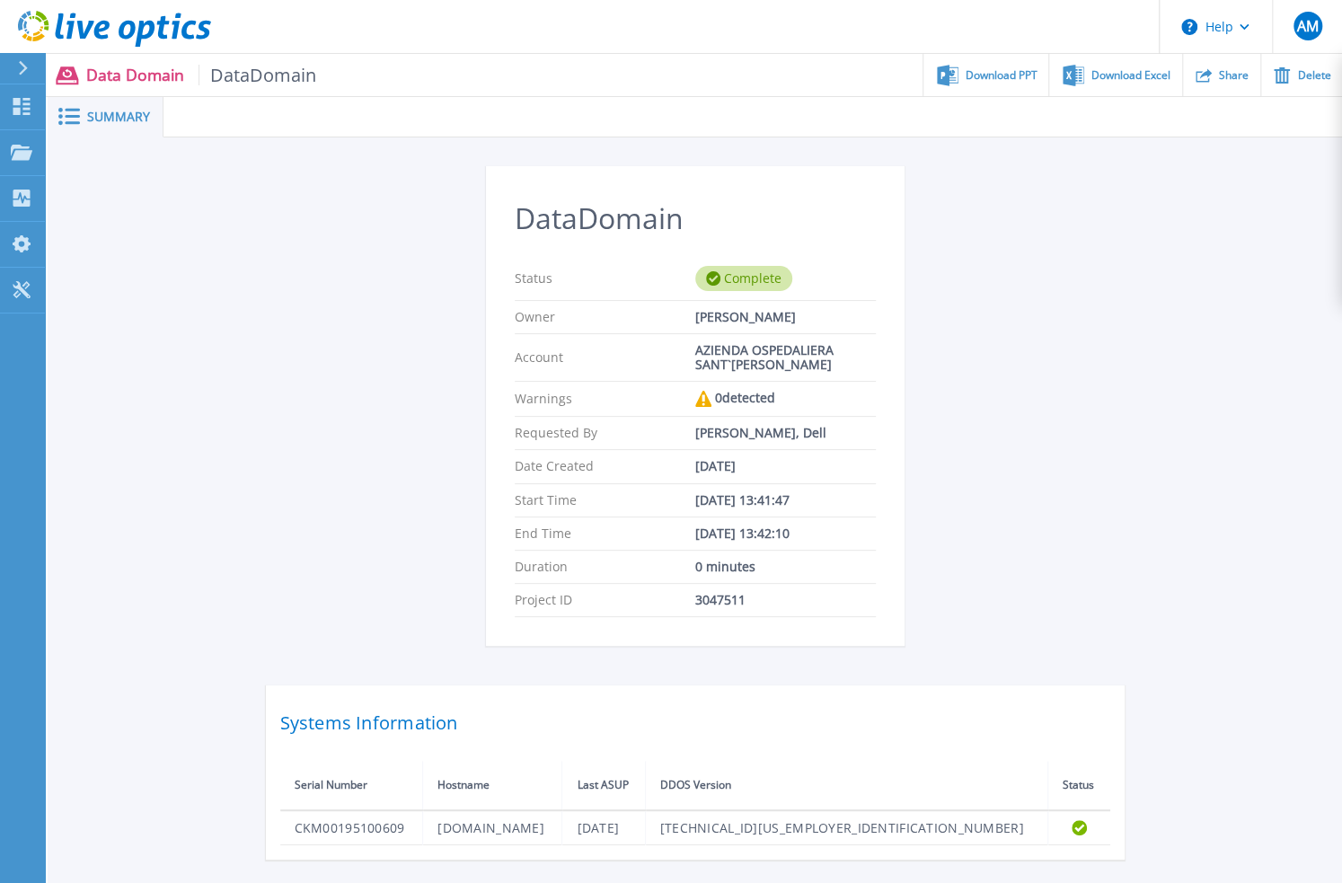
click at [111, 20] on icon at bounding box center [114, 29] width 193 height 37
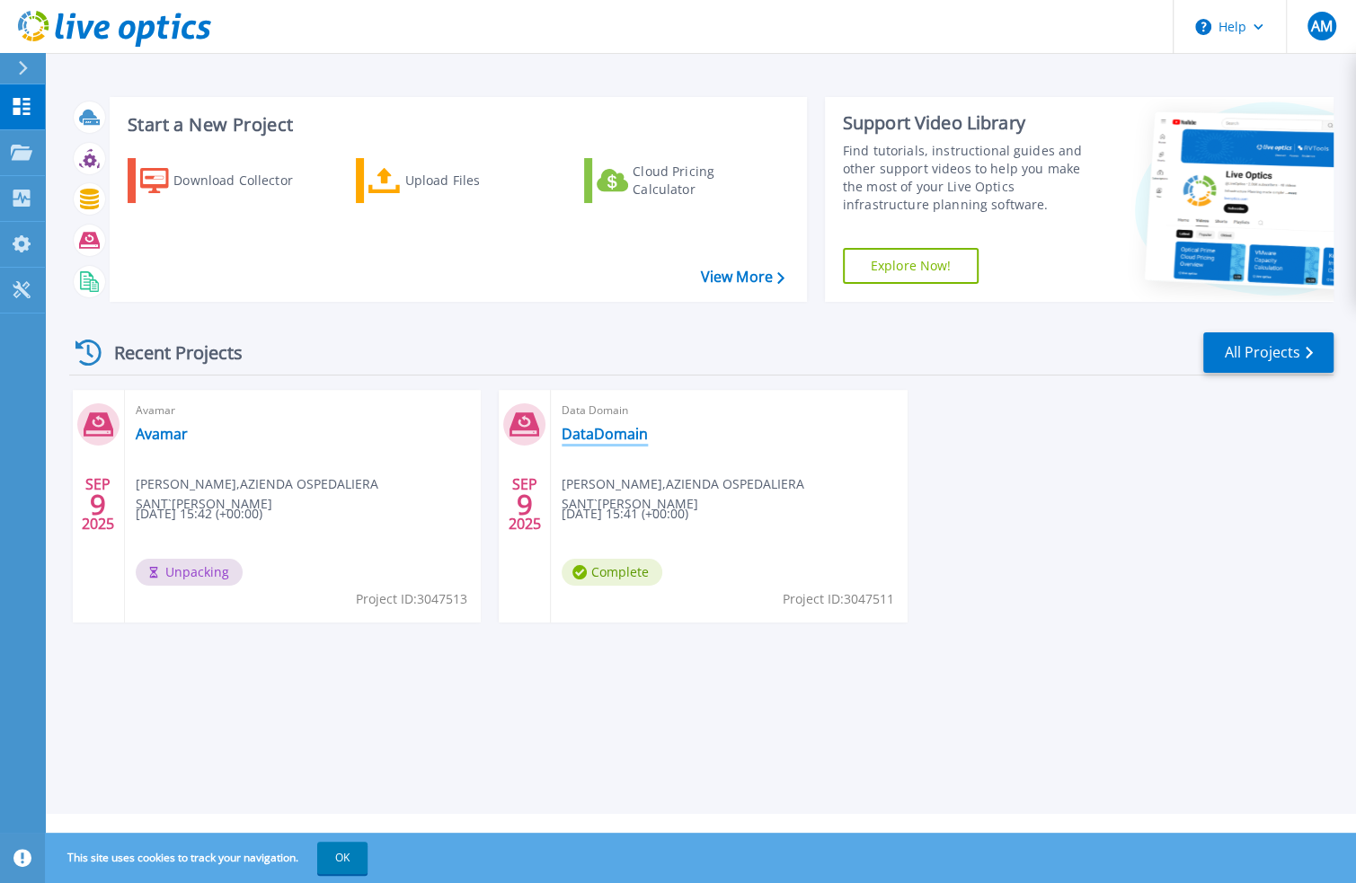
click at [603, 427] on link "DataDomain" at bounding box center [605, 434] width 86 height 18
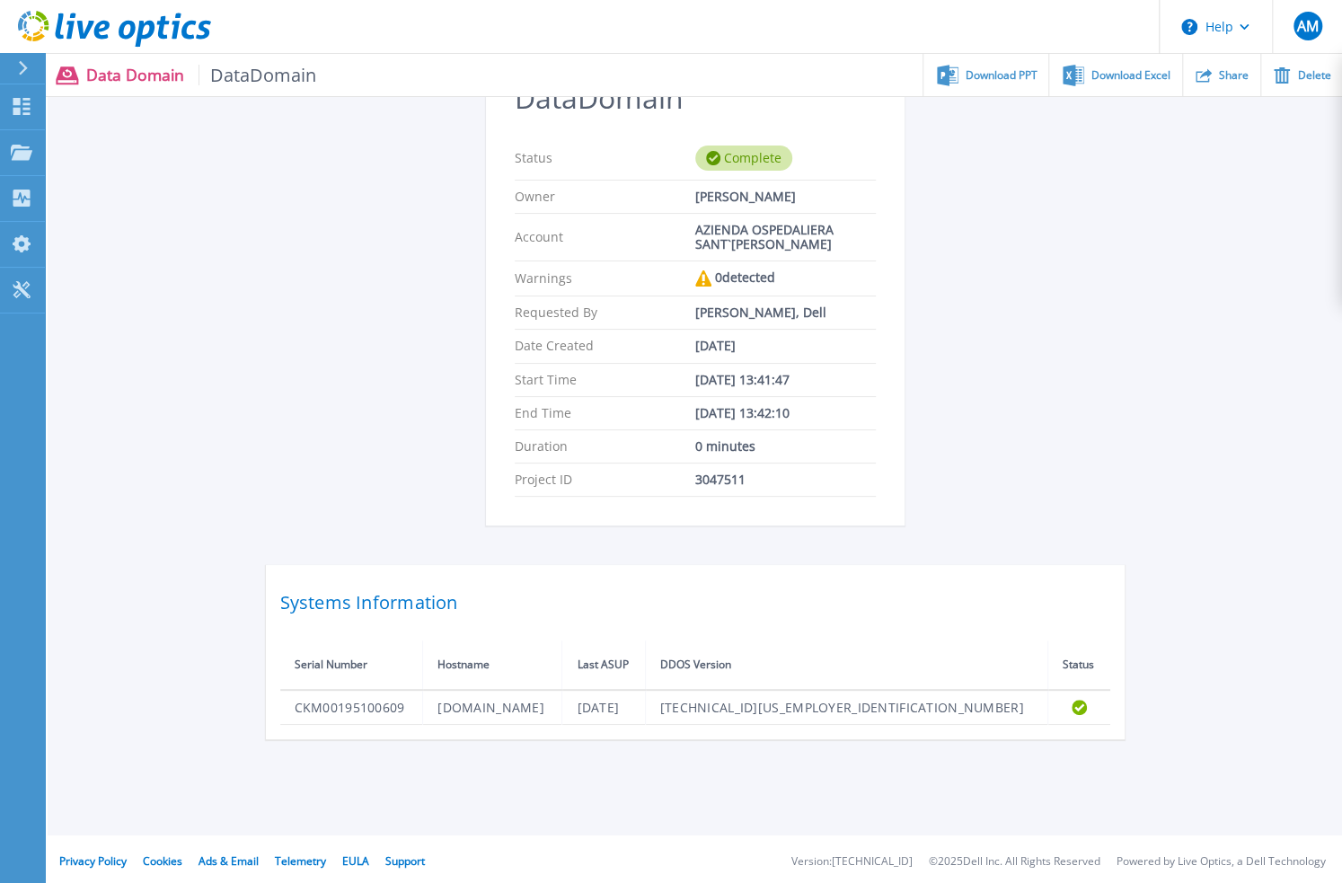
scroll to position [124, 0]
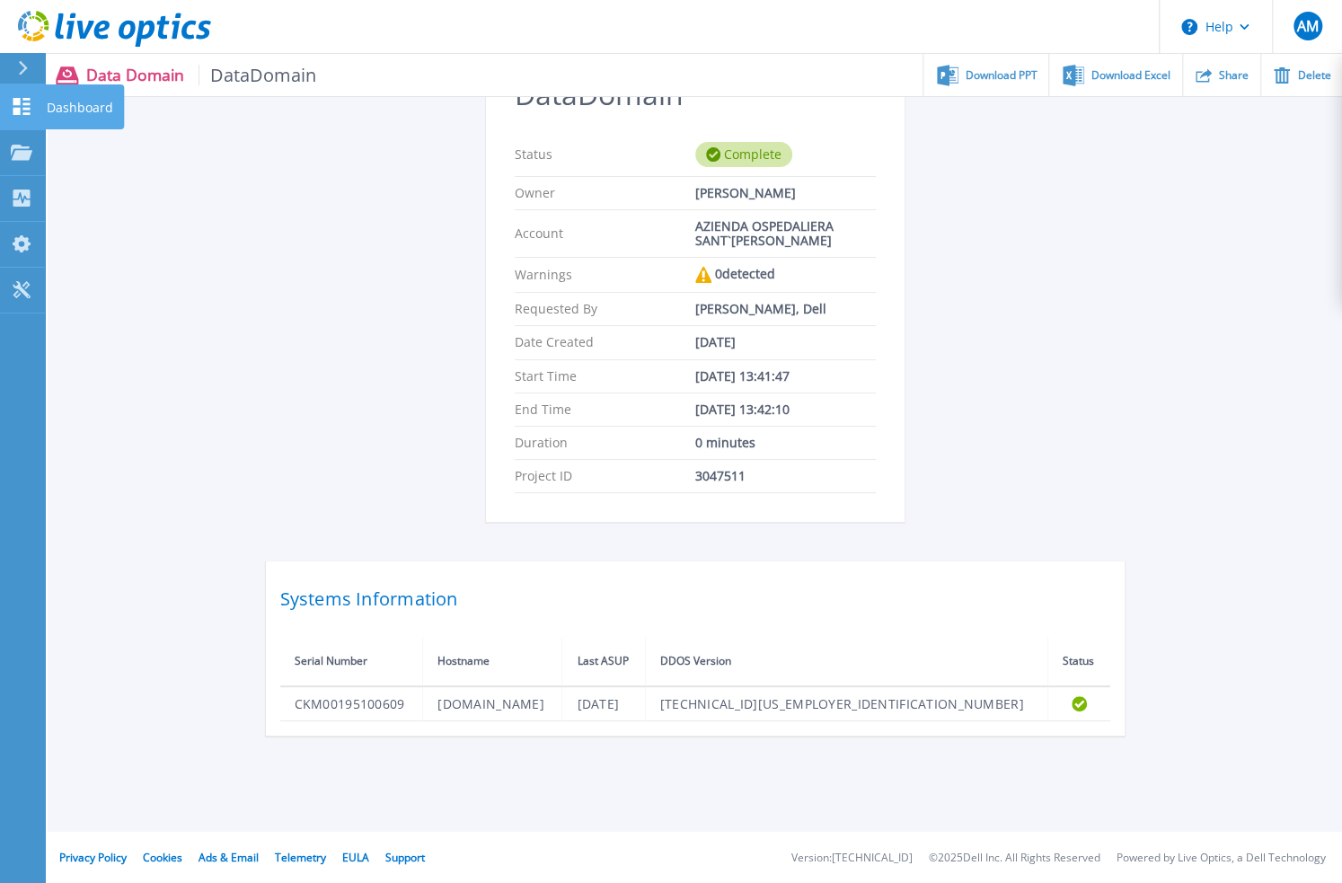
click at [41, 98] on link "Dashboard Dashboard" at bounding box center [22, 107] width 45 height 46
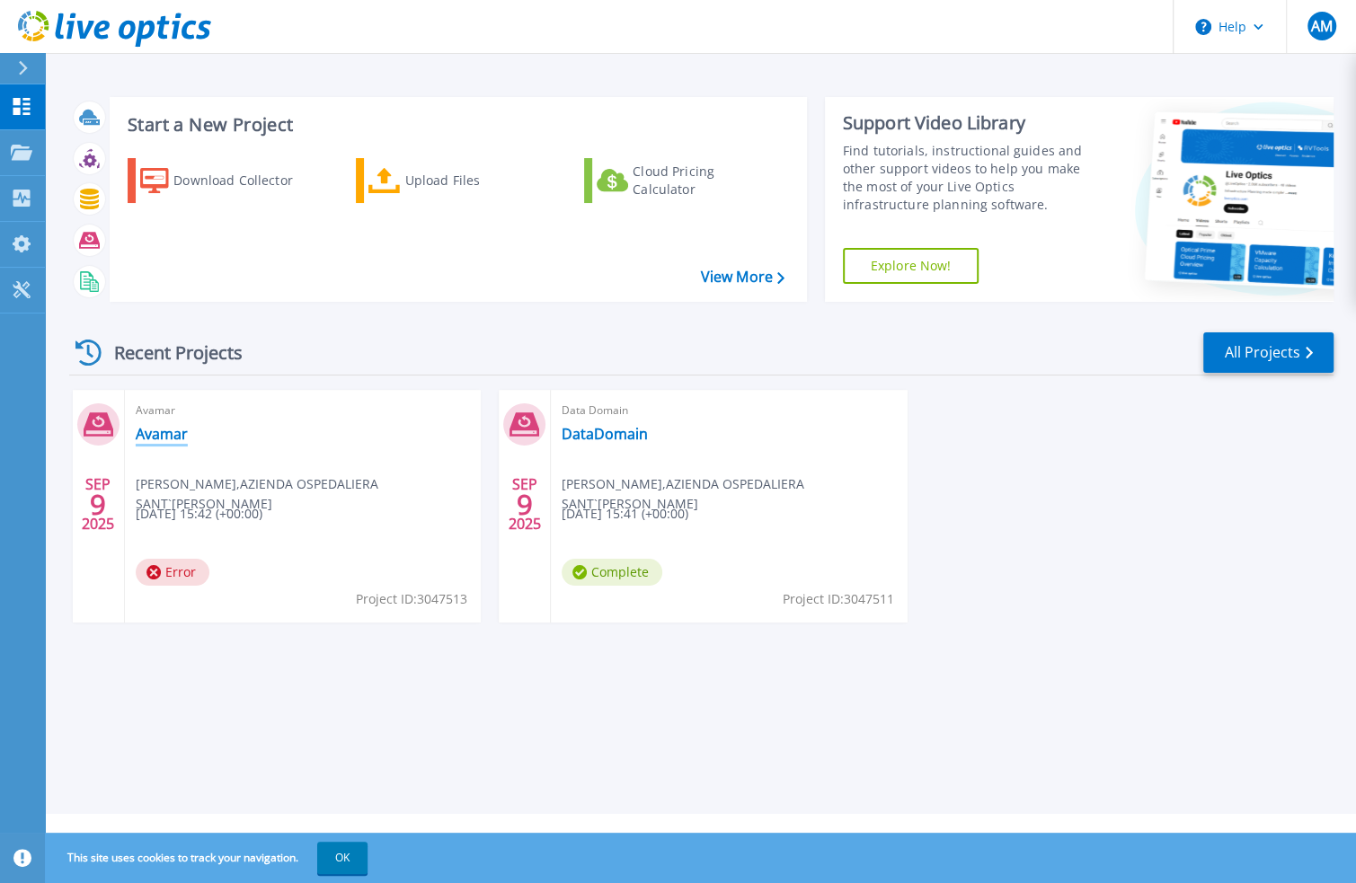
click at [160, 434] on link "Avamar" at bounding box center [162, 434] width 52 height 18
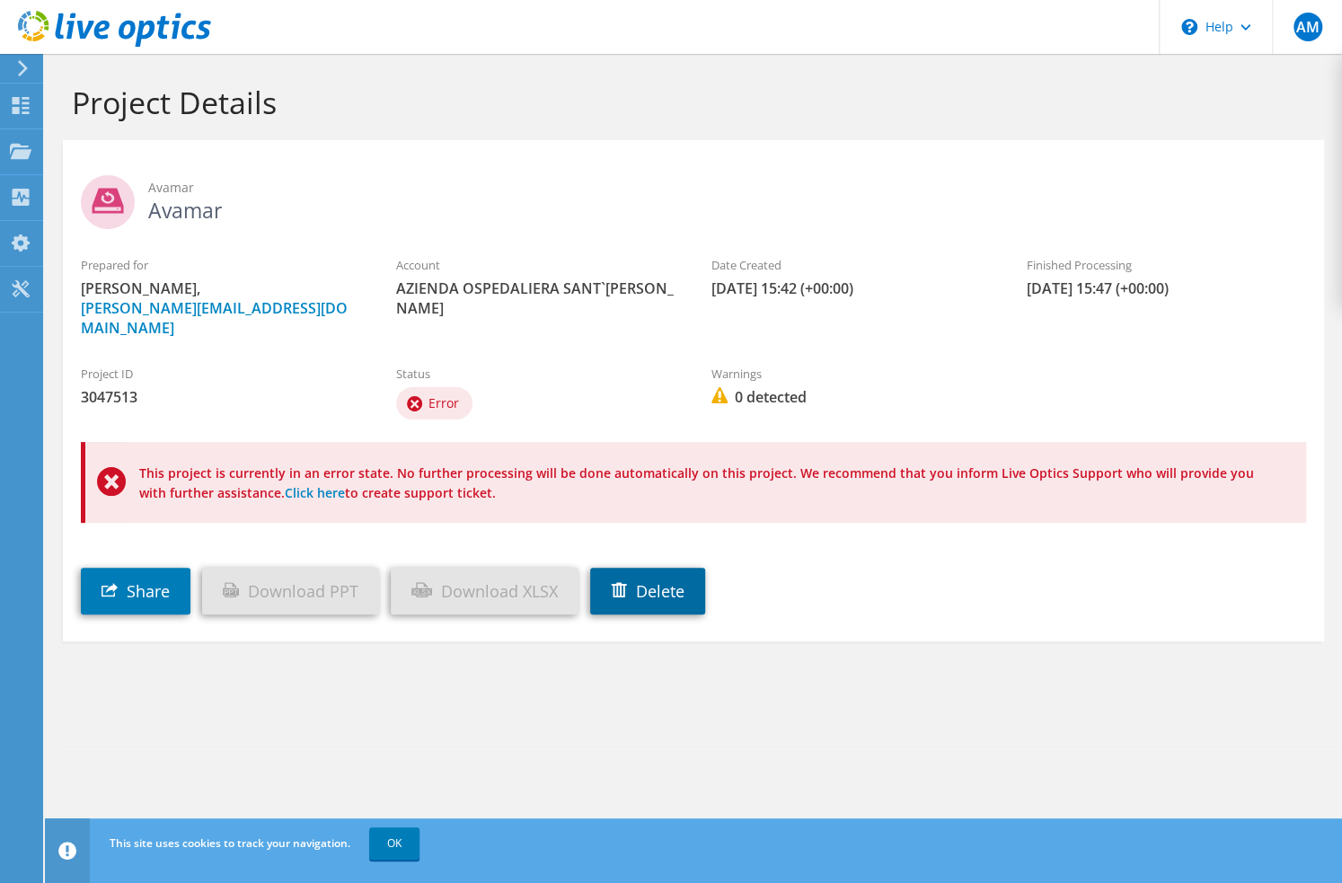
click at [660, 576] on link "Delete" at bounding box center [647, 591] width 115 height 47
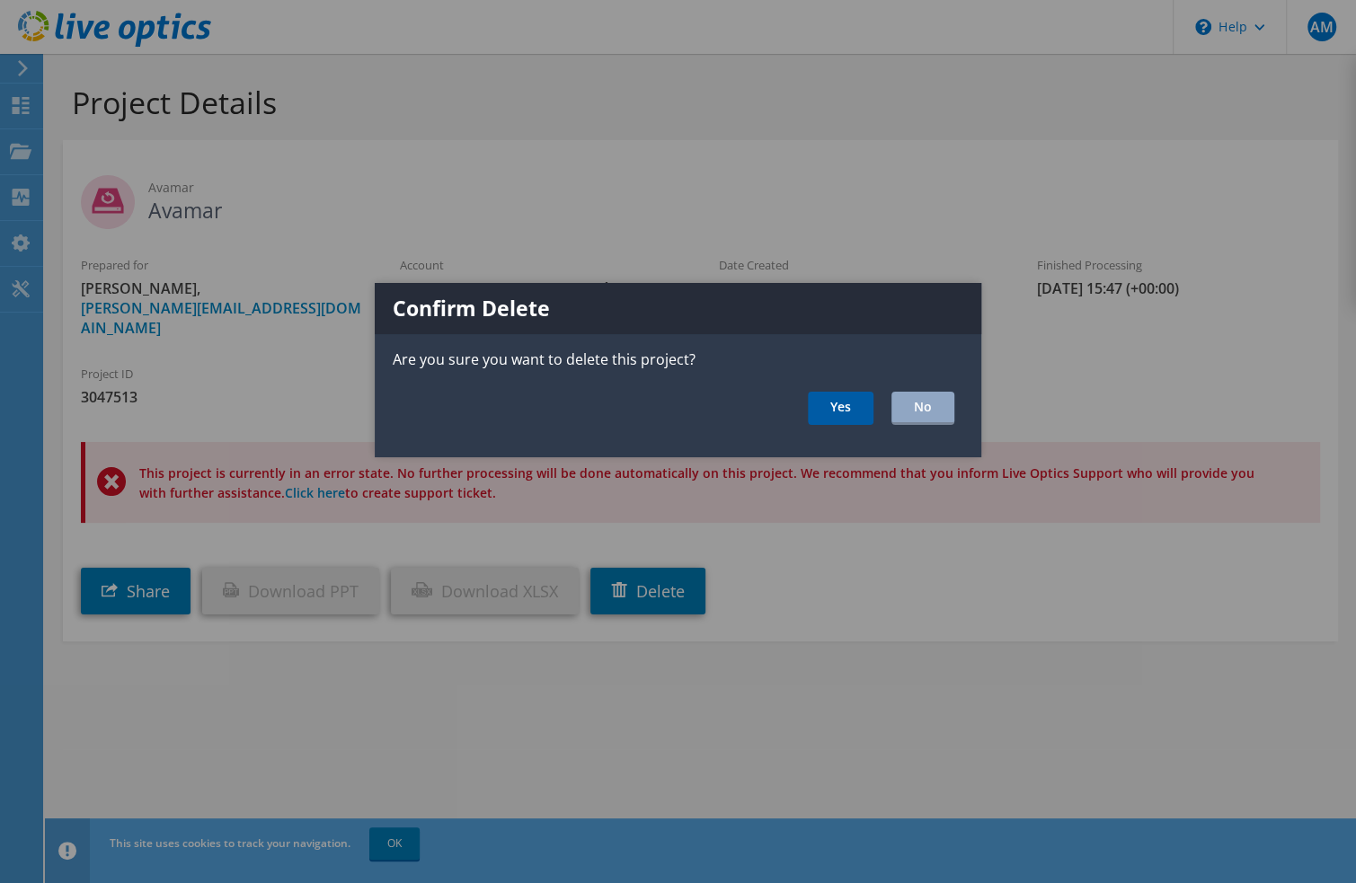
click at [848, 402] on link "Yes" at bounding box center [841, 408] width 66 height 33
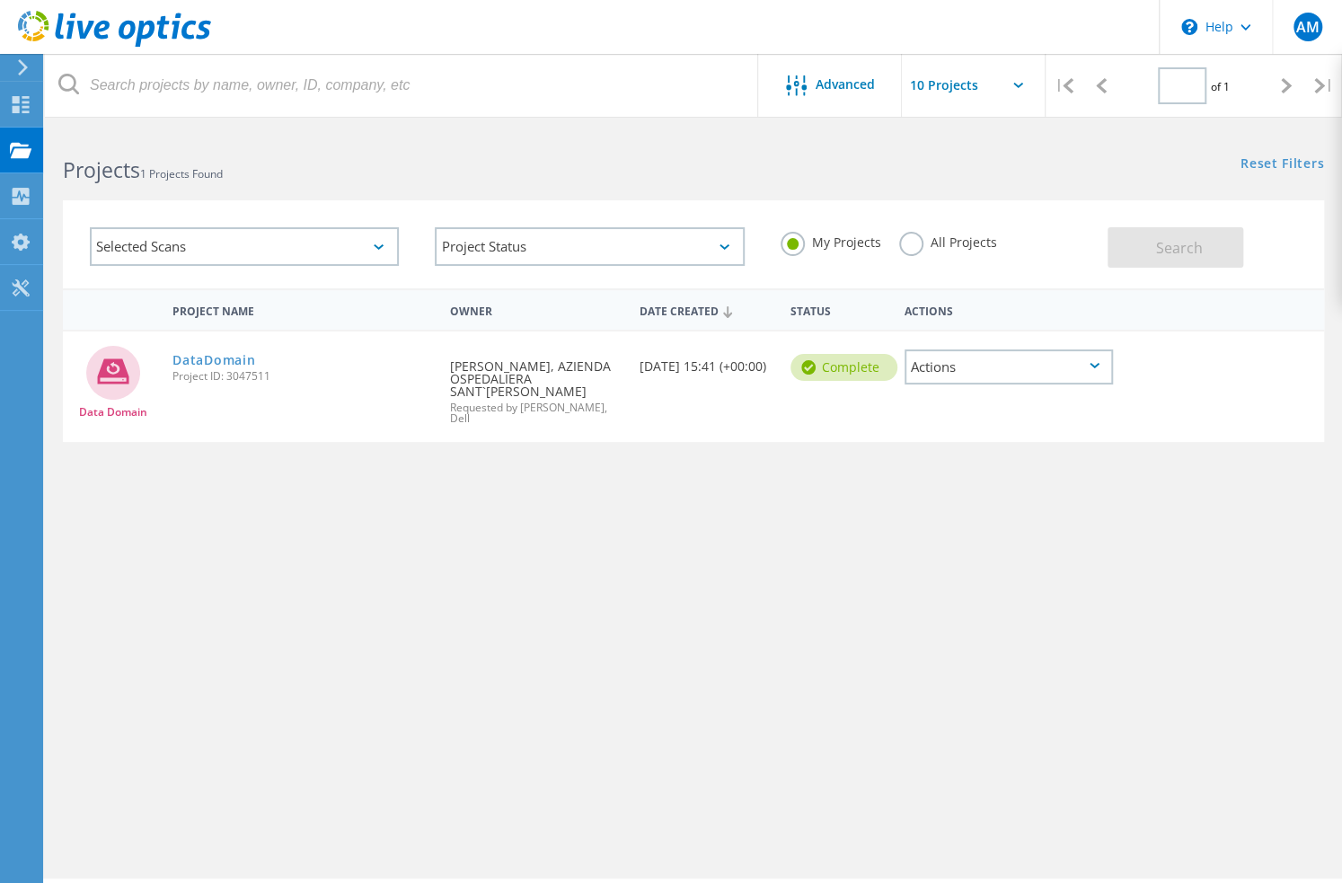
type input "1"
click at [345, 639] on div "Project Name Owner Date Created Status Actions Data Domain DataDomain Project I…" at bounding box center [694, 521] width 1262 height 467
click at [0, 0] on div "Projects" at bounding box center [0, 0] width 0 height 0
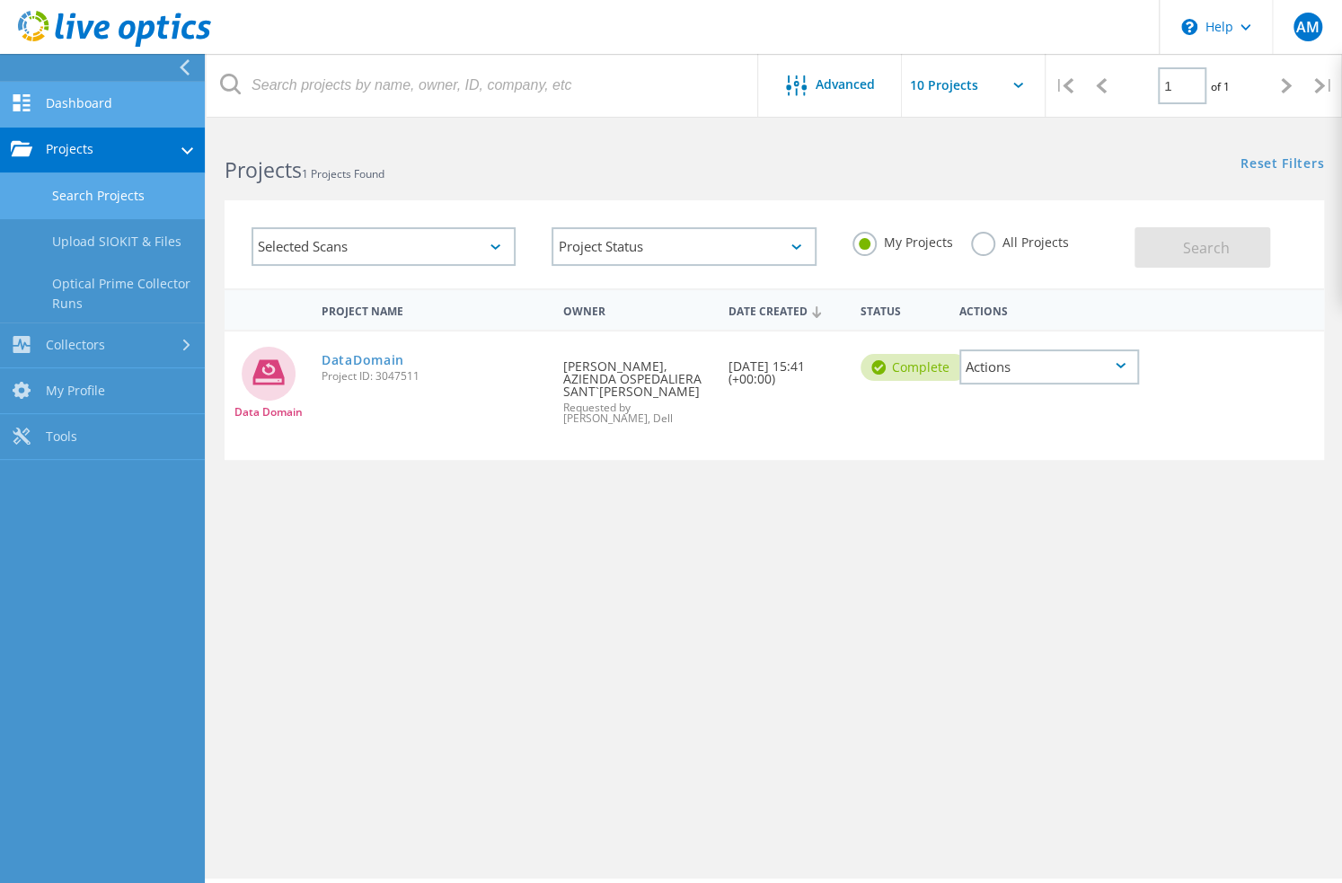
click at [91, 103] on link "Dashboard" at bounding box center [102, 105] width 205 height 46
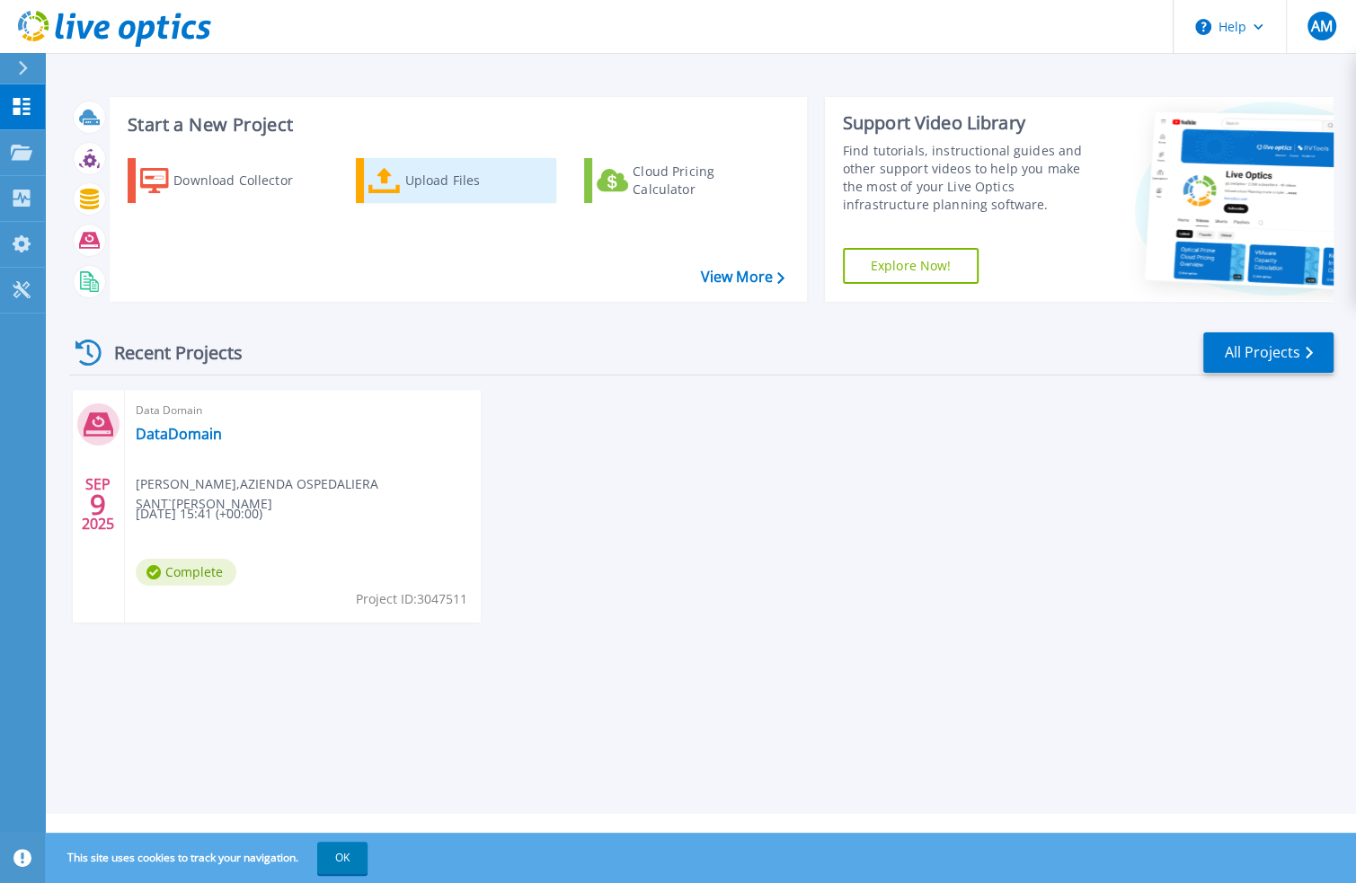
click at [435, 175] on div "Upload Files" at bounding box center [477, 181] width 144 height 36
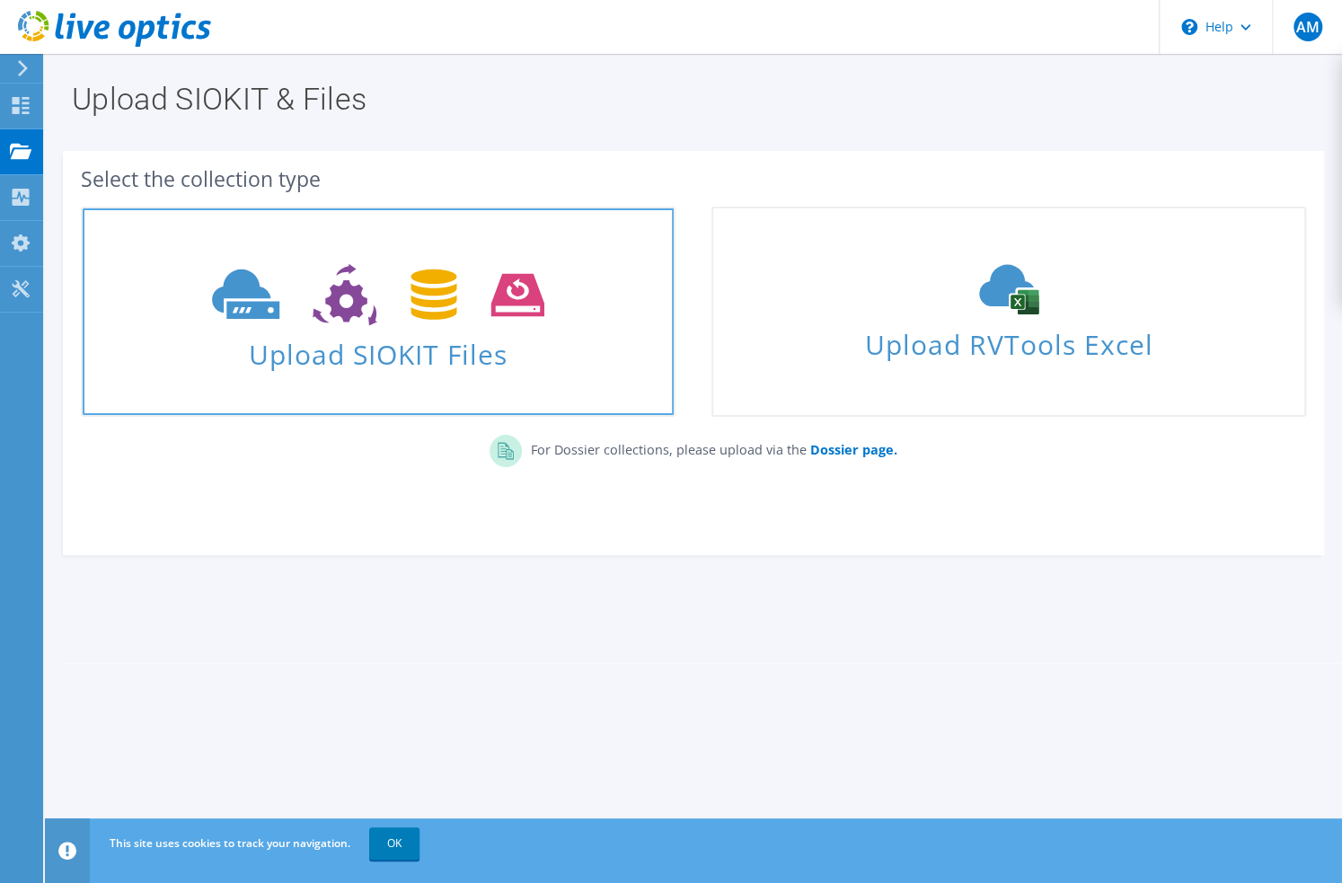
click at [244, 303] on use at bounding box center [378, 295] width 332 height 62
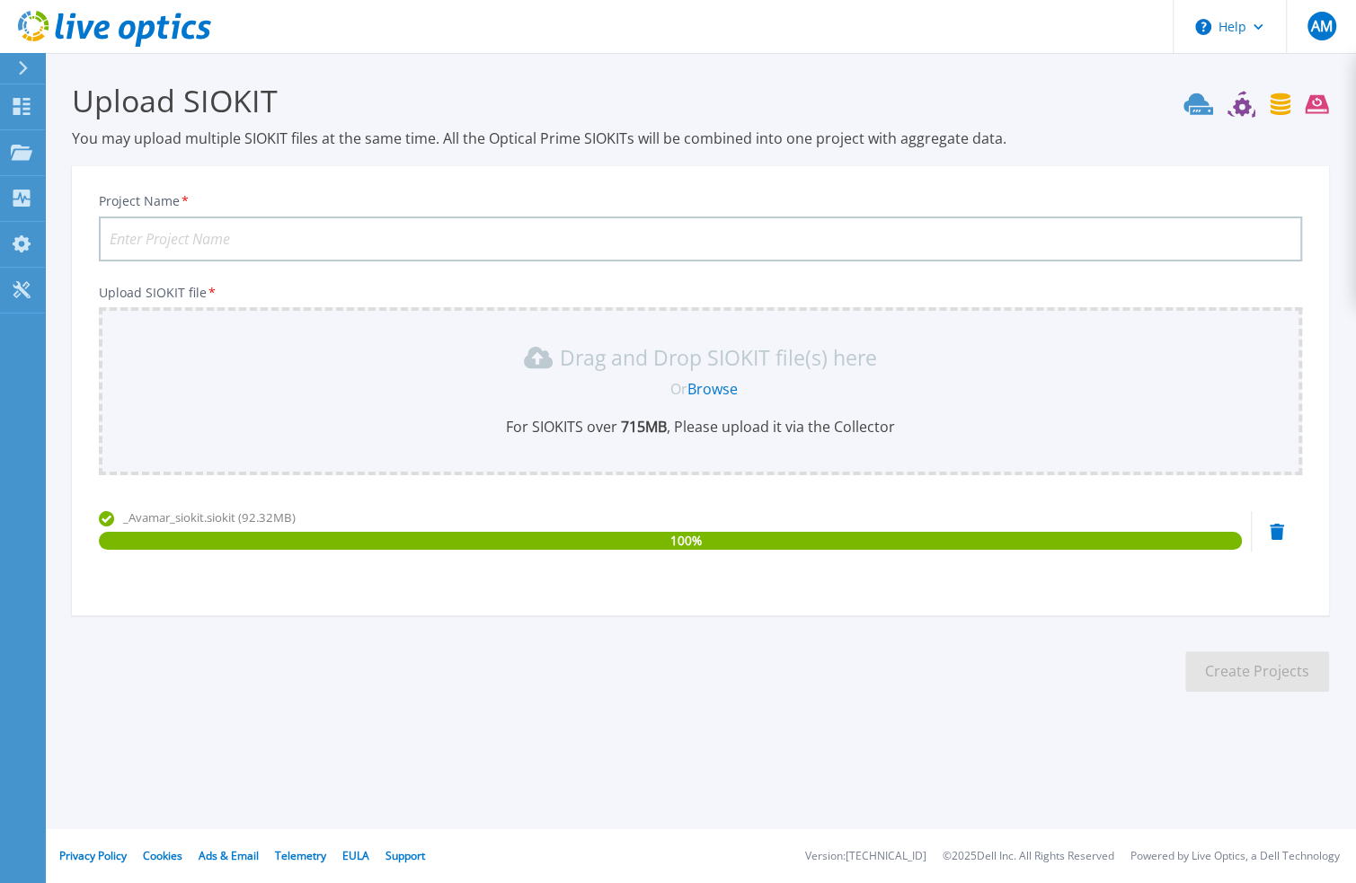
click at [401, 238] on input "Project Name *" at bounding box center [700, 239] width 1203 height 45
type input "Avamar"
click at [1255, 676] on button "Create Projects" at bounding box center [1257, 671] width 144 height 40
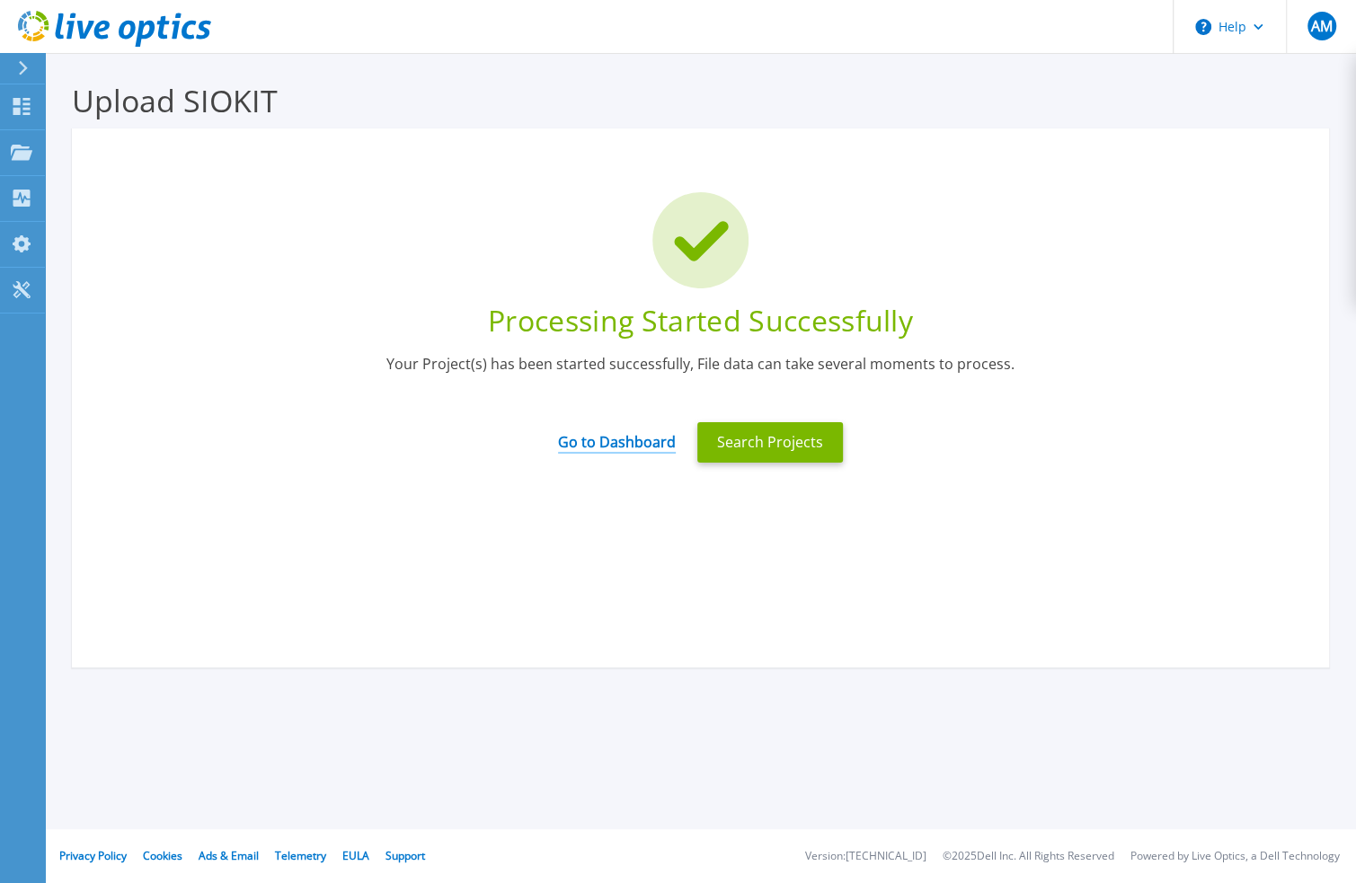
click at [643, 443] on link "Go to Dashboard" at bounding box center [617, 436] width 118 height 35
